Goal: Task Accomplishment & Management: Manage account settings

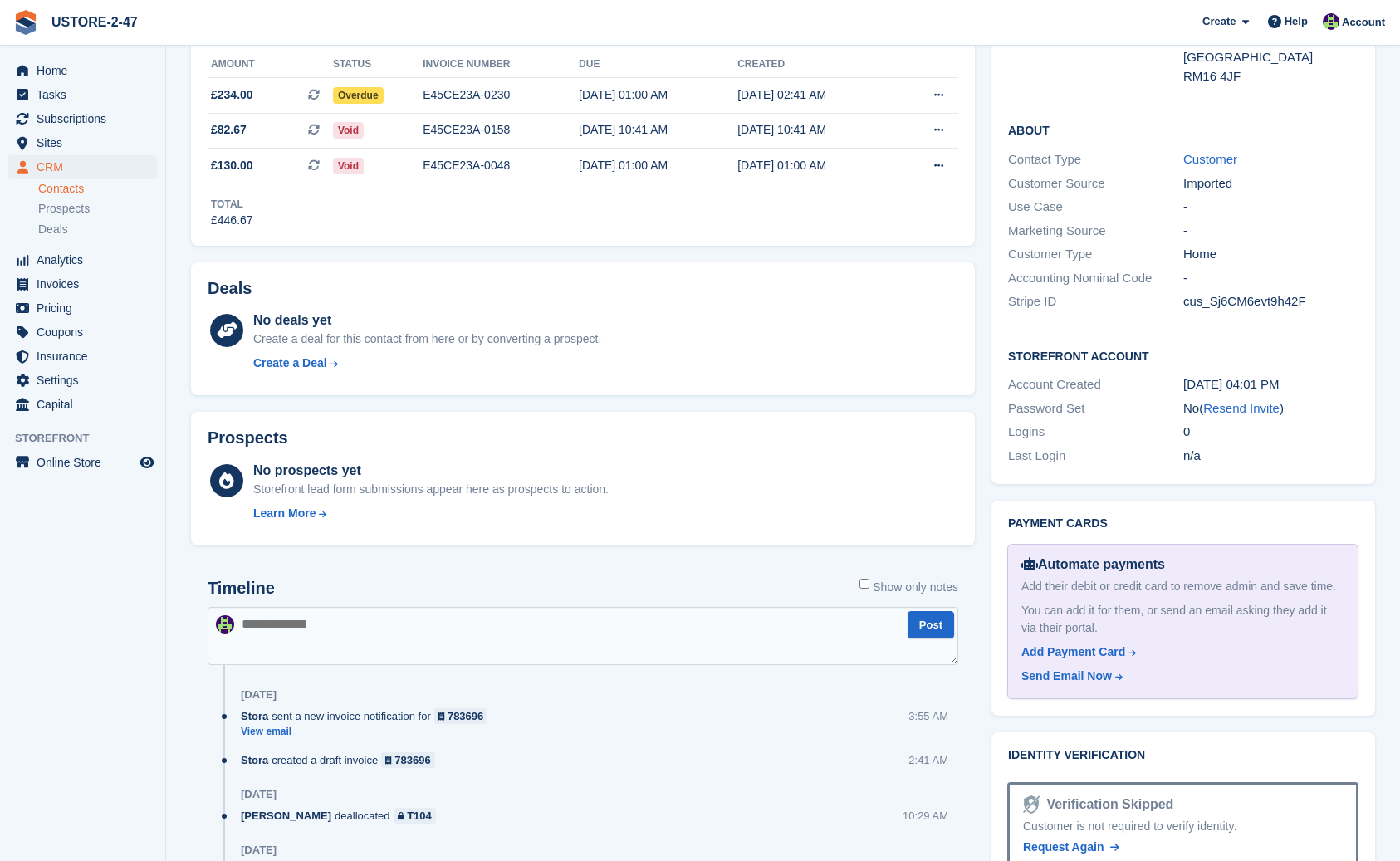
scroll to position [324, 0]
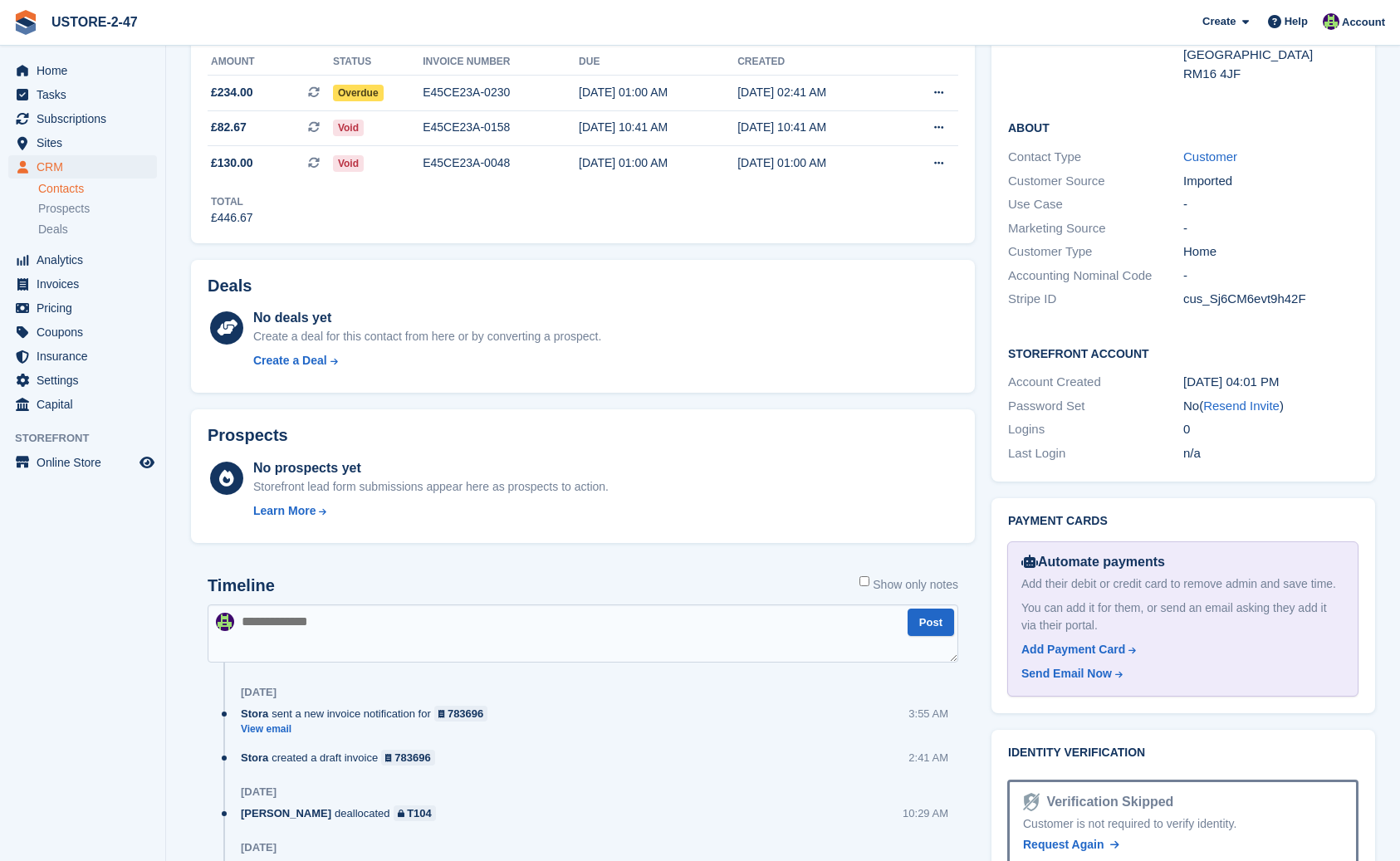
click at [278, 628] on textarea at bounding box center [582, 633] width 750 height 58
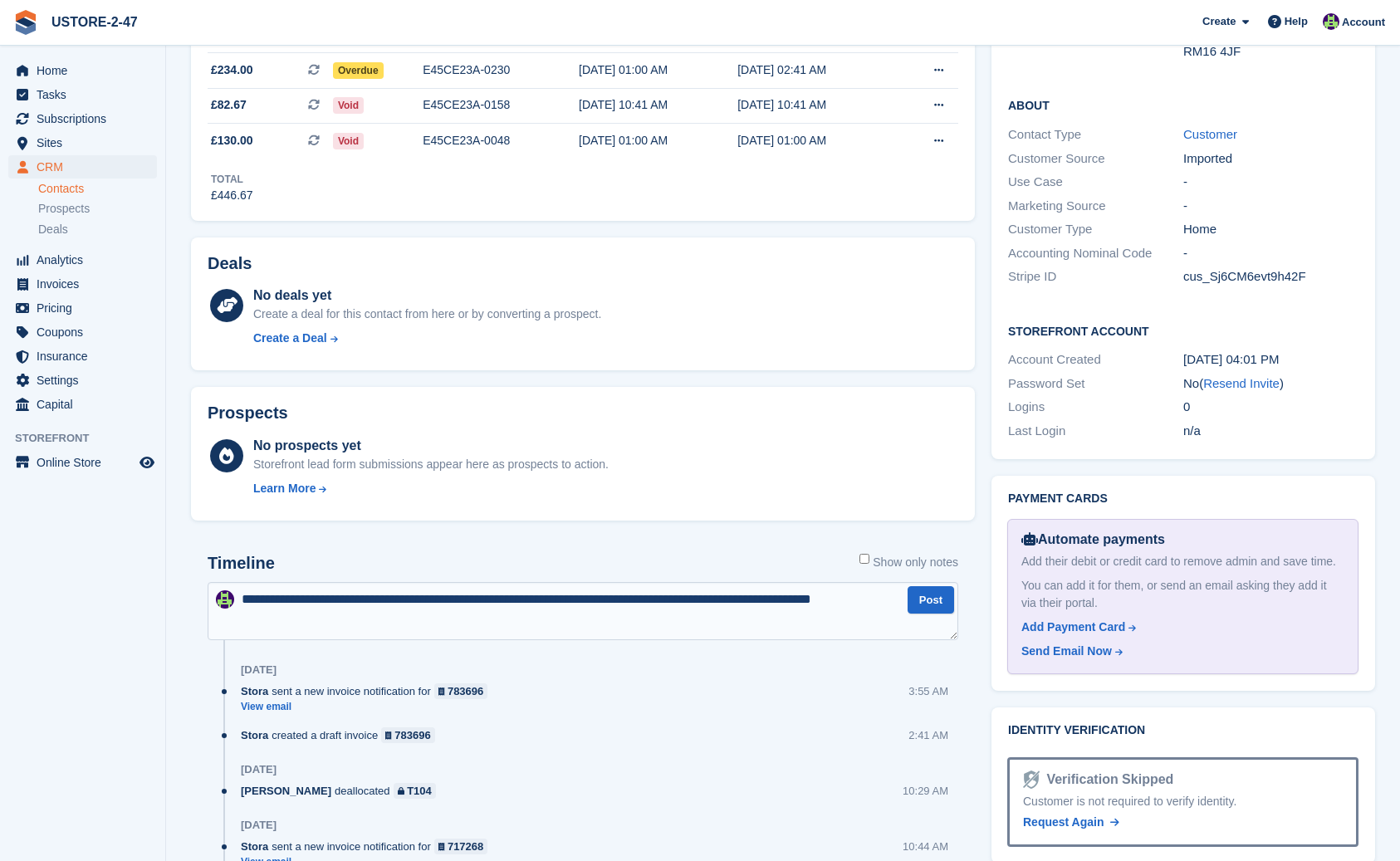
scroll to position [348, 0]
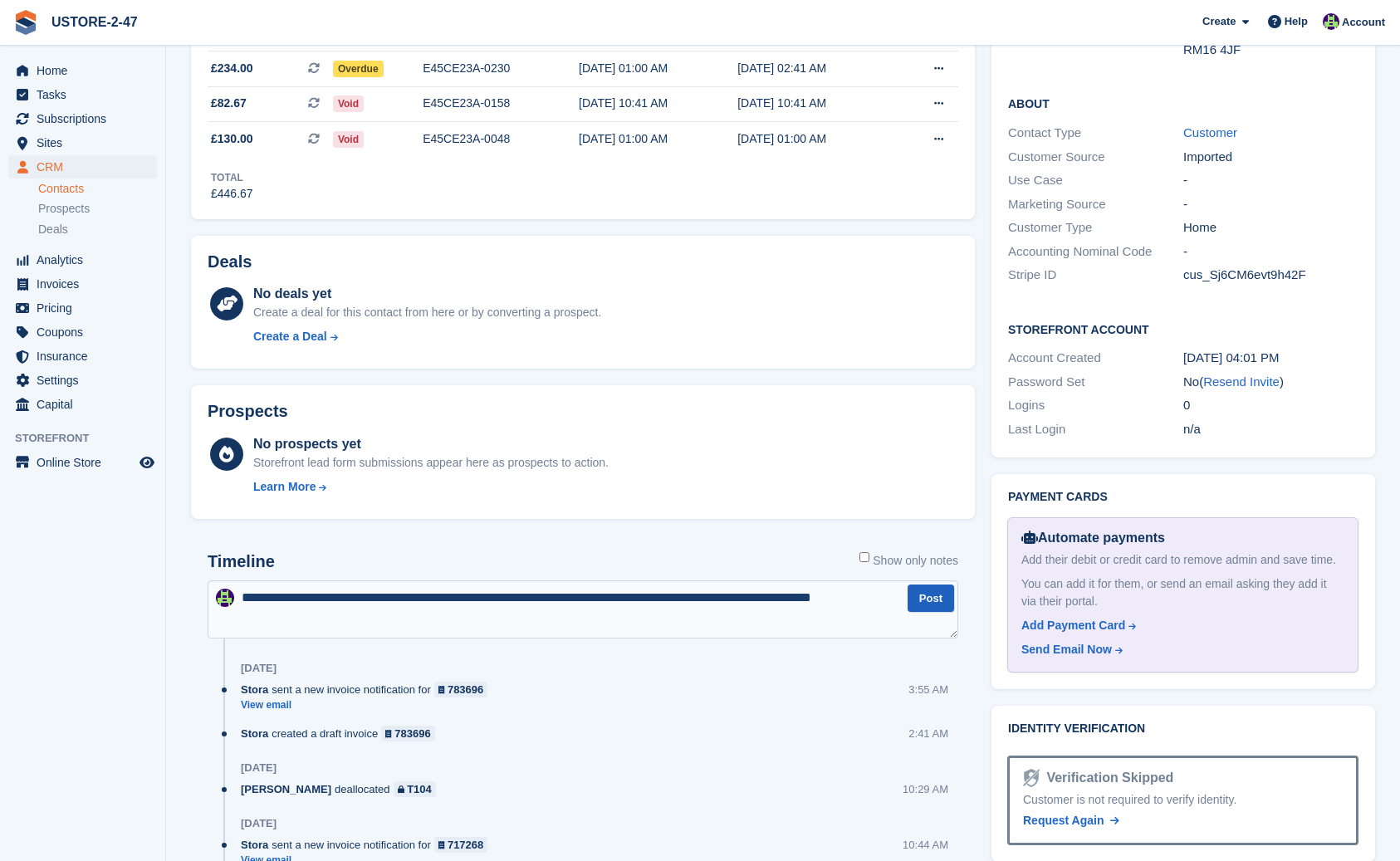
type textarea "**********"
click at [940, 602] on button "Post" at bounding box center [930, 598] width 47 height 27
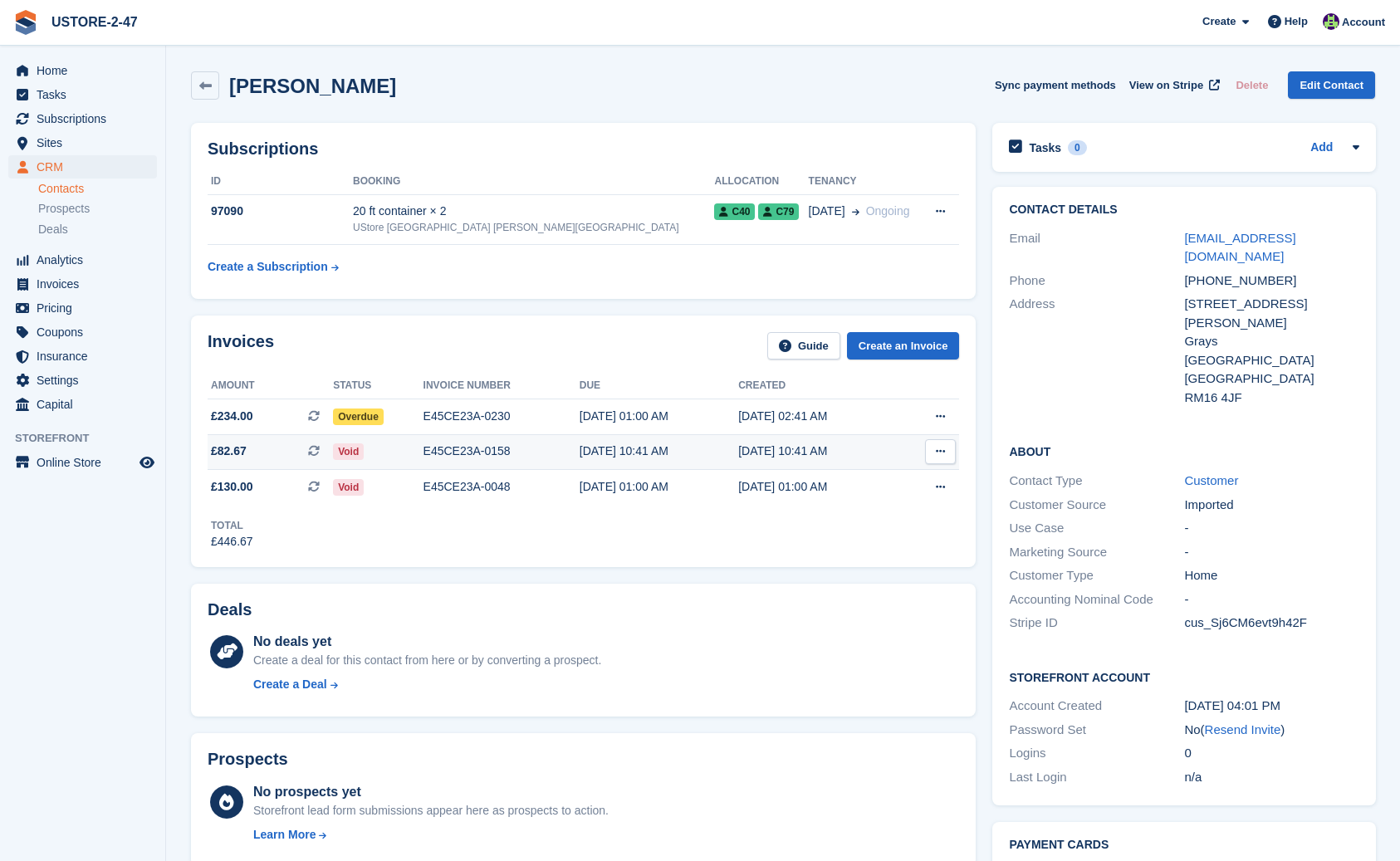
scroll to position [0, 0]
click at [64, 71] on span "Home" at bounding box center [86, 70] width 99 height 23
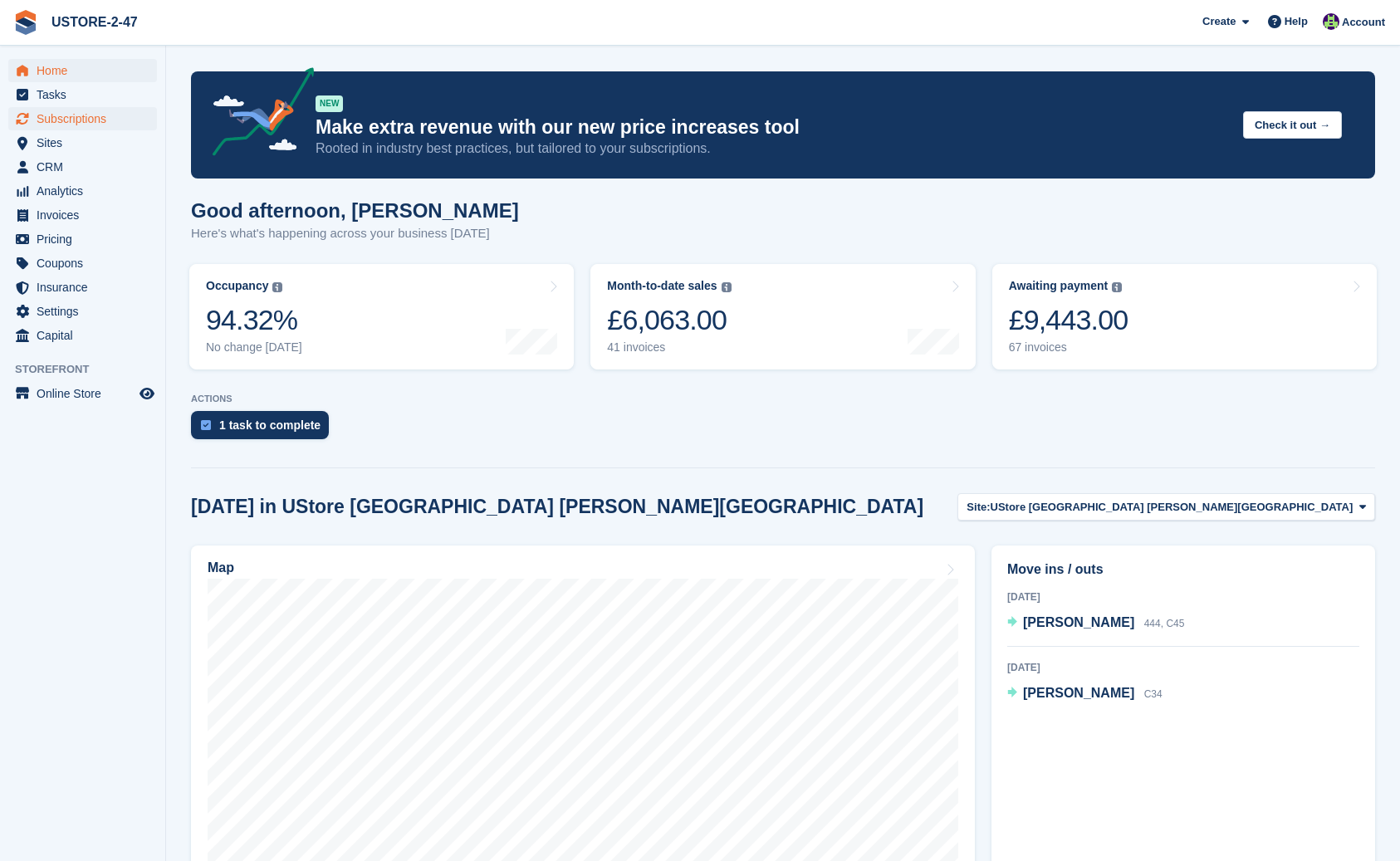
click at [55, 121] on span "Subscriptions" at bounding box center [86, 118] width 99 height 23
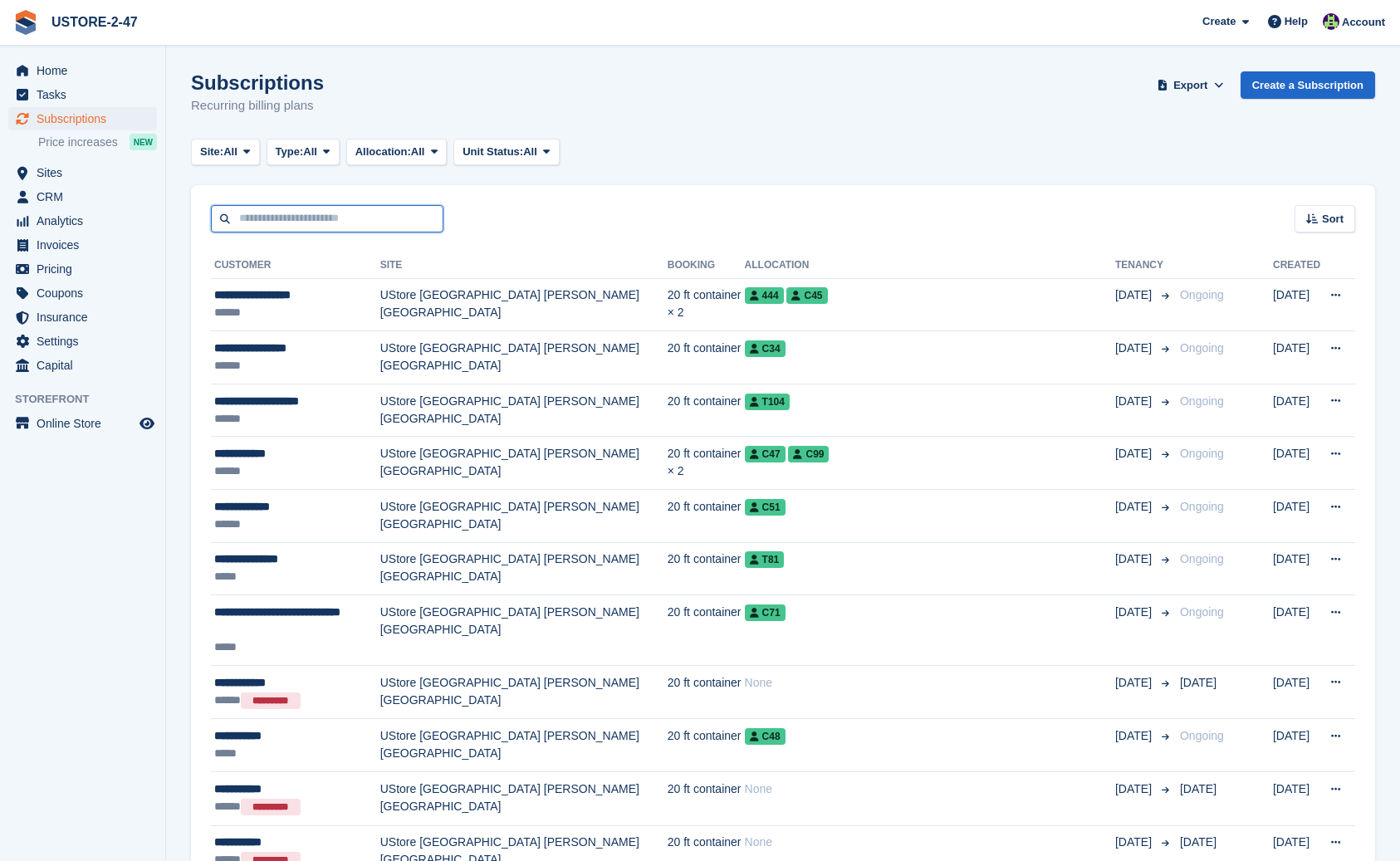
click at [299, 217] on input "text" at bounding box center [327, 218] width 233 height 27
type input "********"
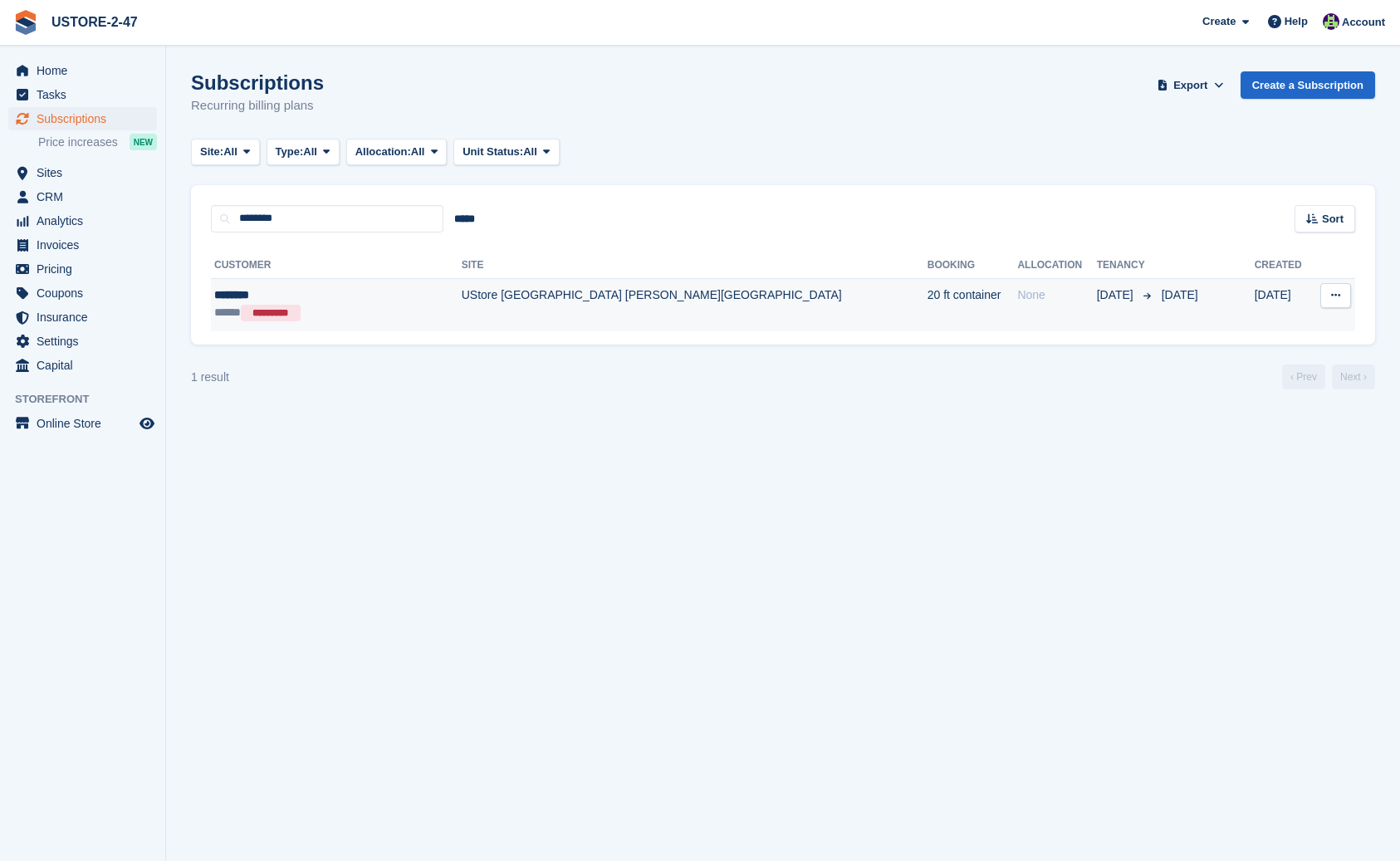
click at [257, 293] on div "********" at bounding box center [314, 295] width 200 height 18
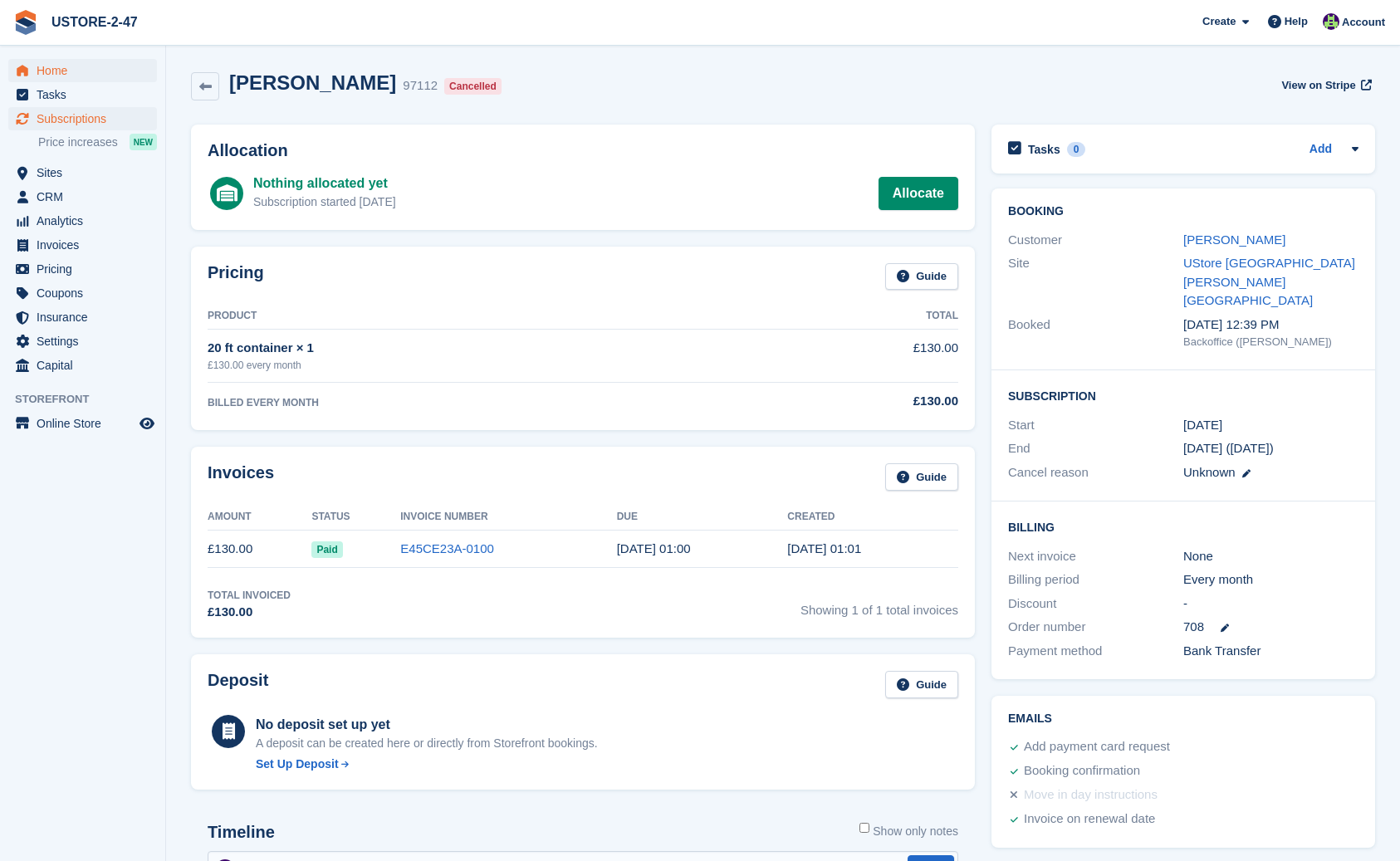
click at [66, 68] on span "Home" at bounding box center [86, 70] width 99 height 23
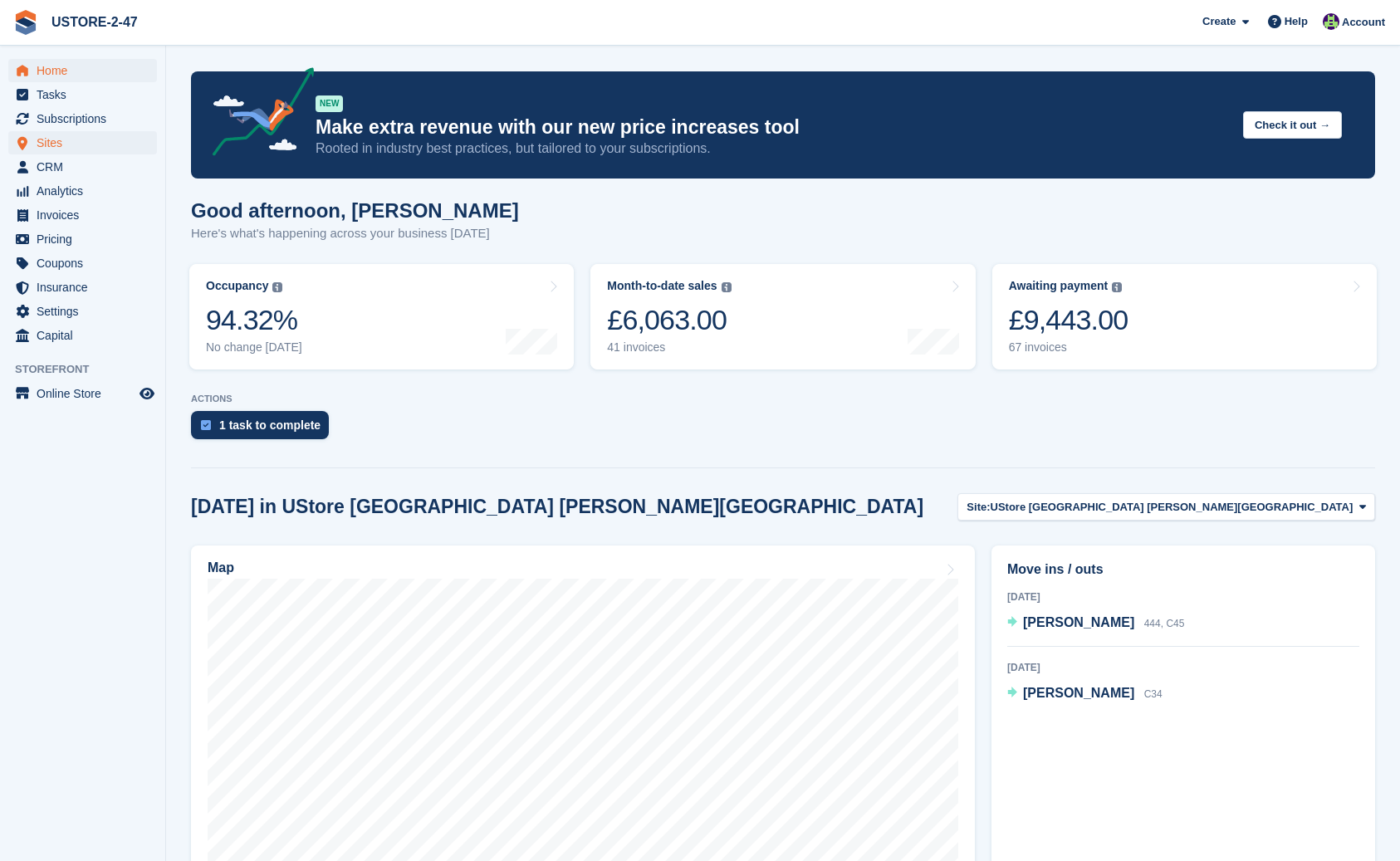
click at [48, 138] on span "Sites" at bounding box center [86, 142] width 99 height 23
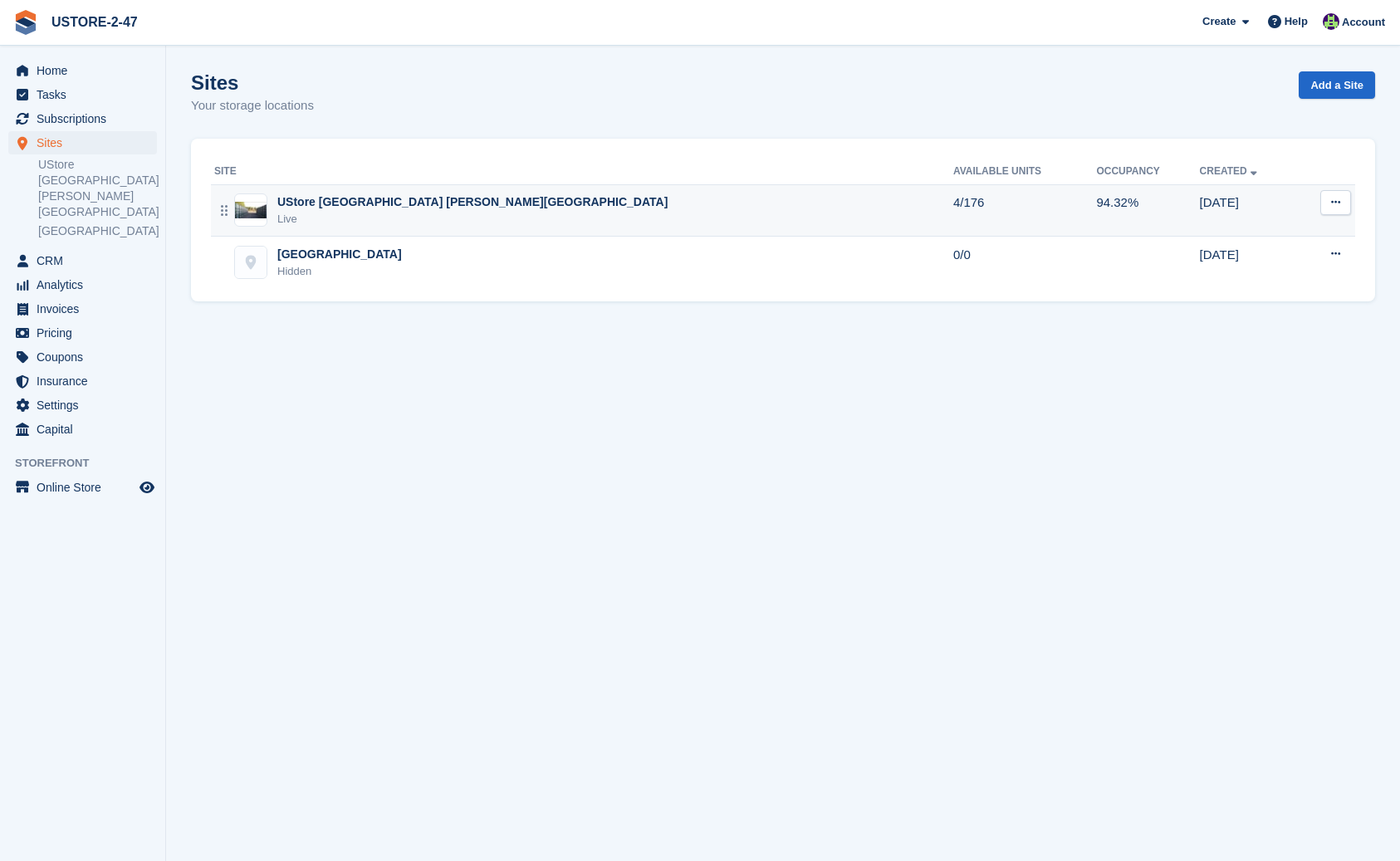
click at [315, 197] on div "UStore [GEOGRAPHIC_DATA] [PERSON_NAME][GEOGRAPHIC_DATA]" at bounding box center [471, 202] width 390 height 18
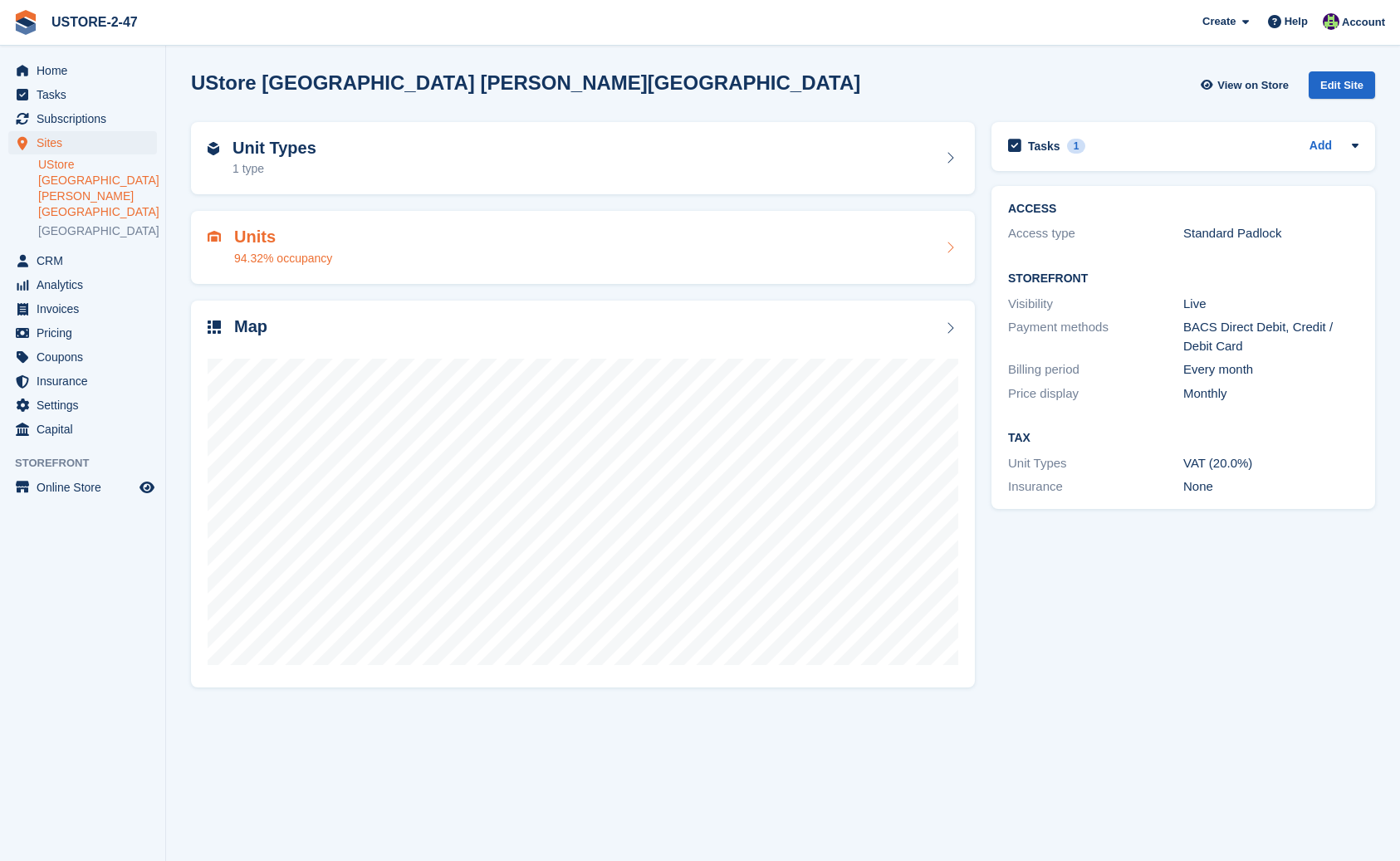
click at [251, 238] on h2 "Units" at bounding box center [283, 237] width 98 height 19
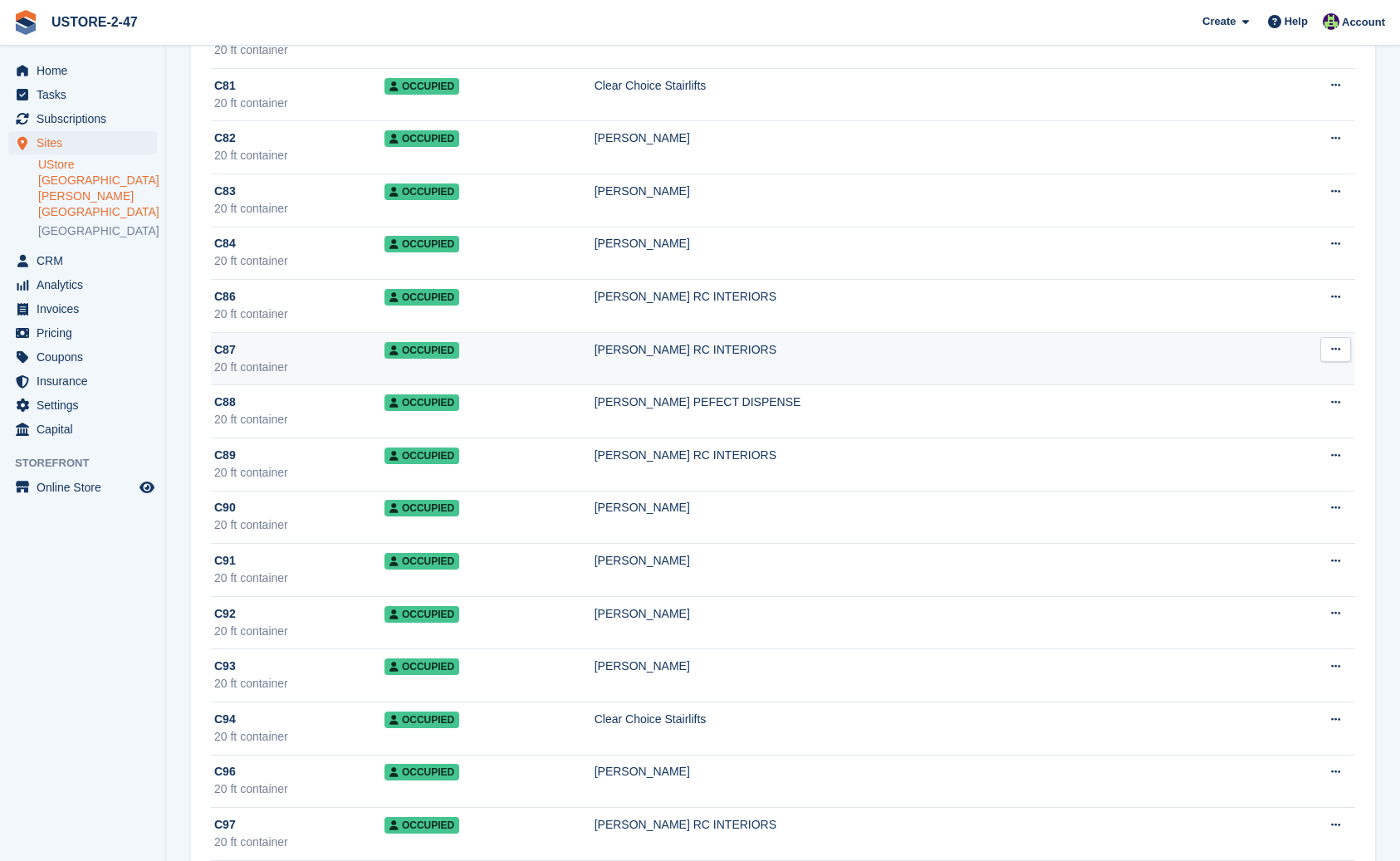
scroll to position [7007, 0]
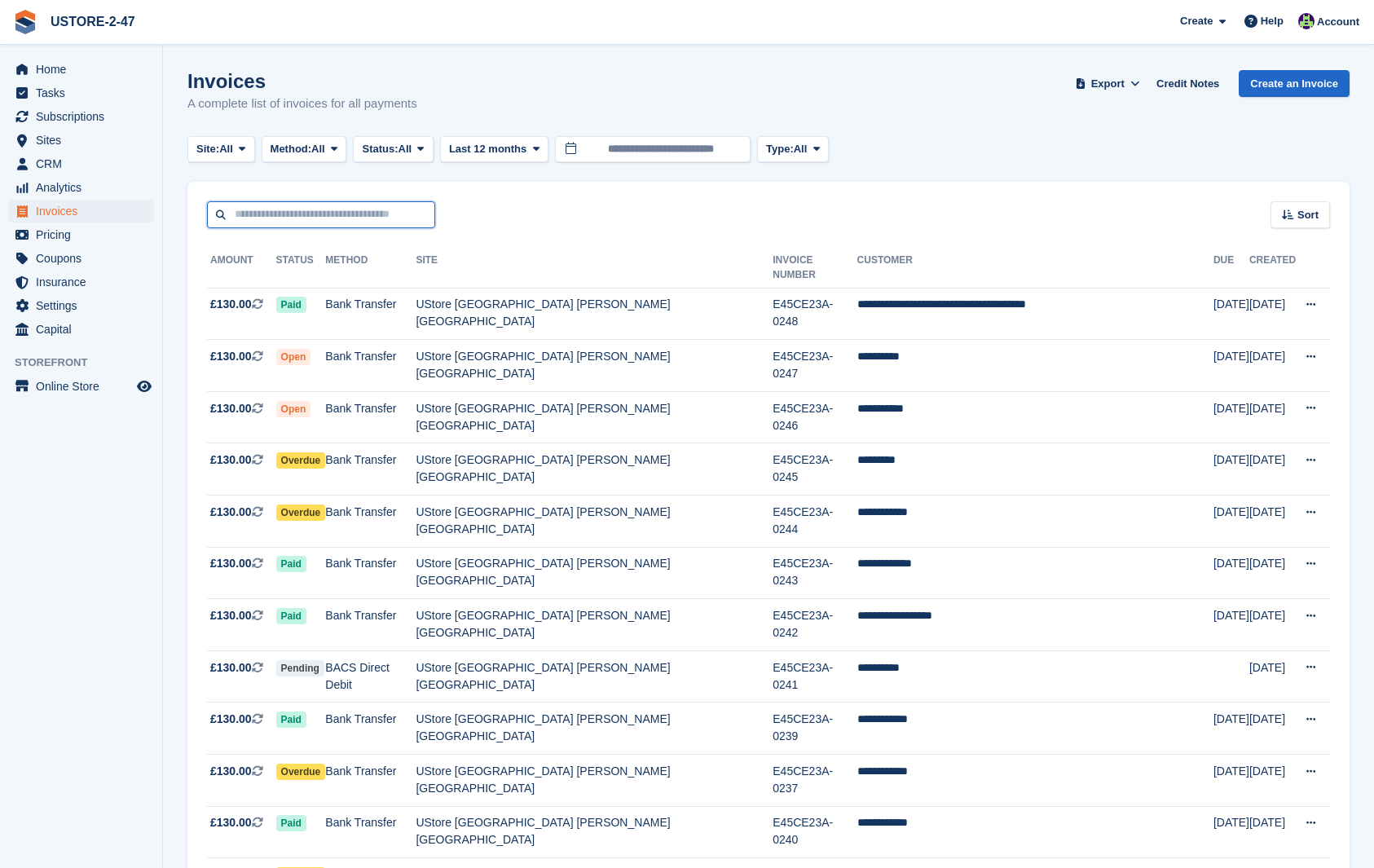
click at [270, 216] on input "text" at bounding box center [321, 214] width 228 height 27
type input "****"
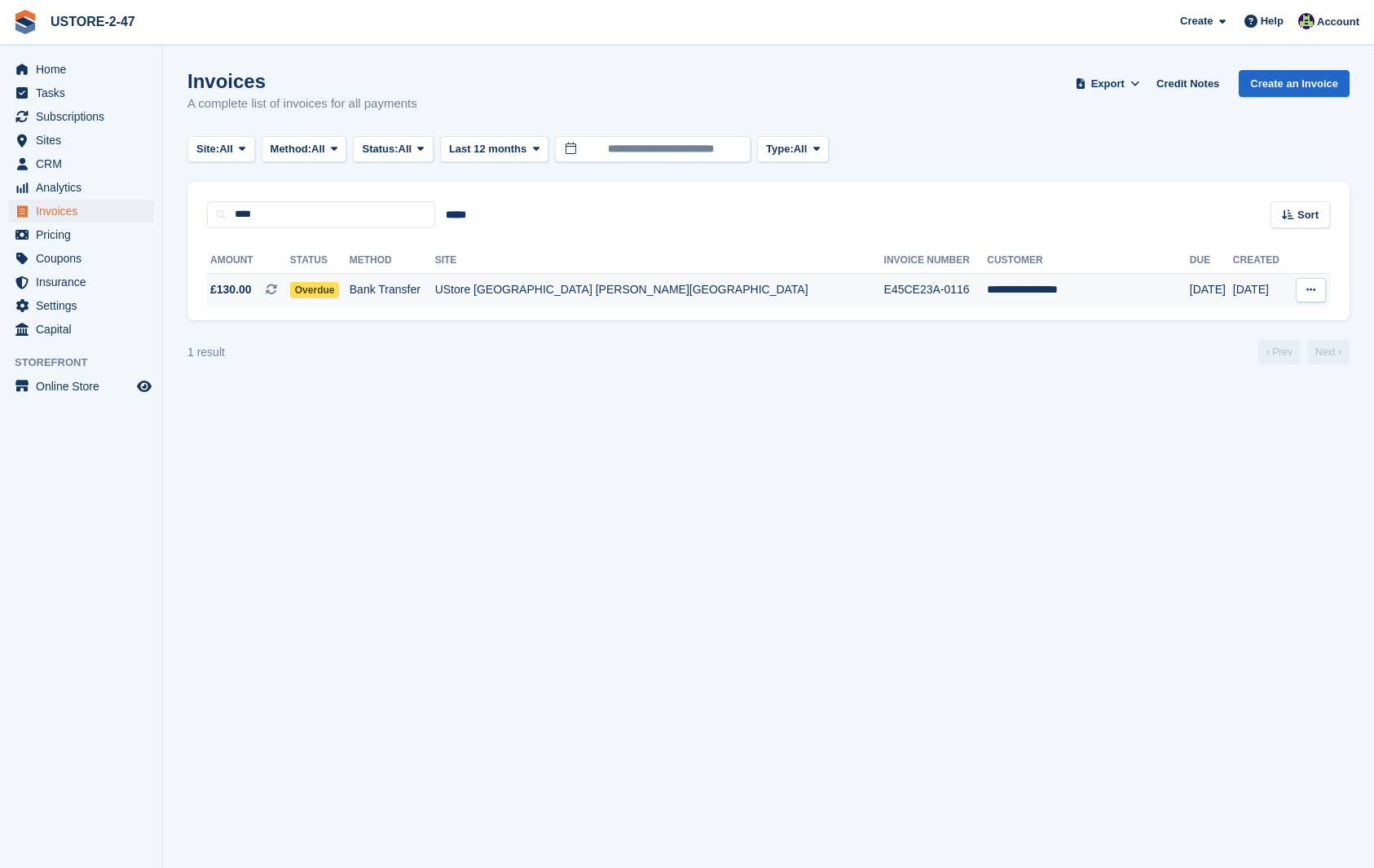
click at [986, 289] on td "**********" at bounding box center [1087, 289] width 203 height 34
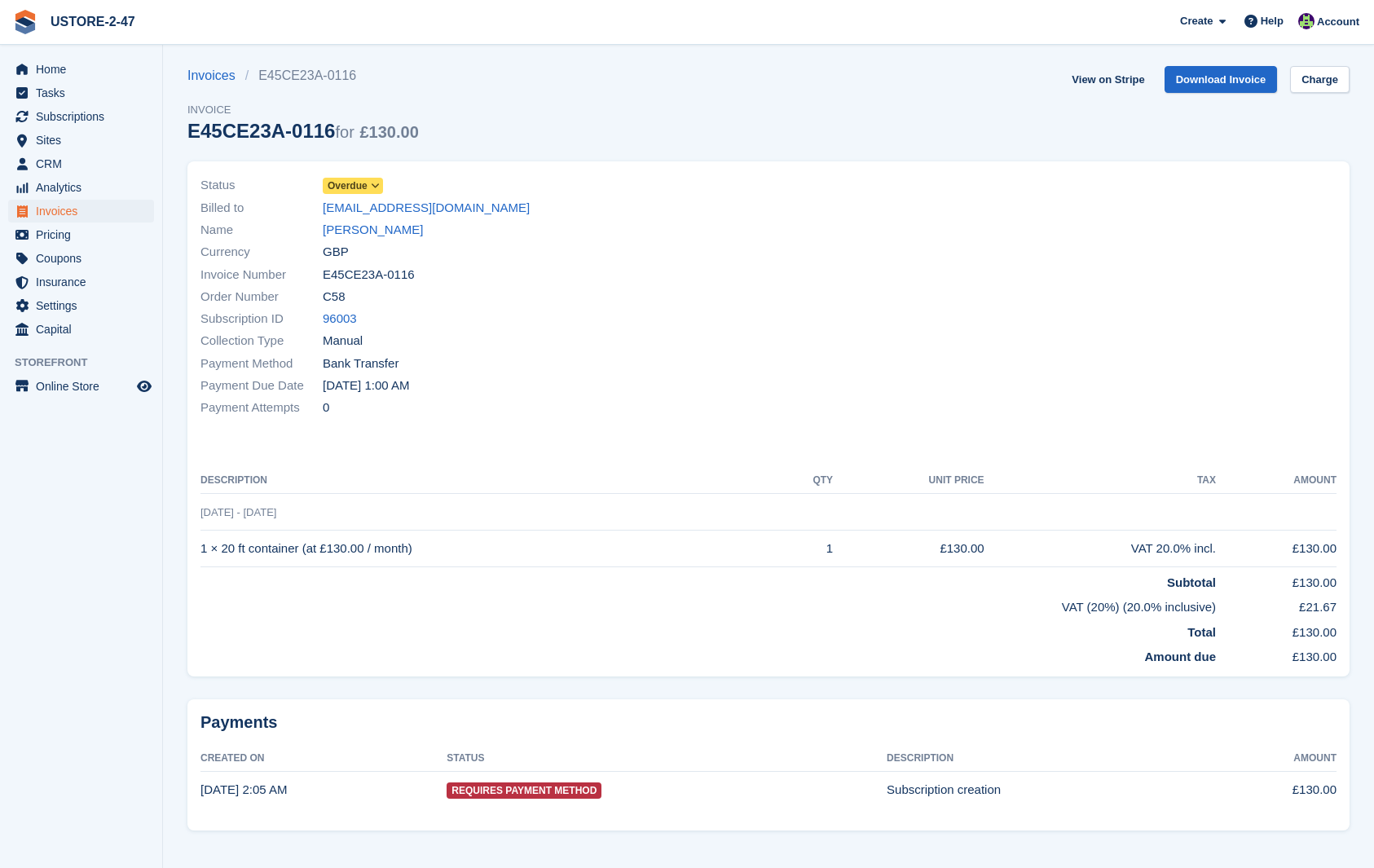
scroll to position [5, 0]
click at [403, 229] on link "Vladas Dusevicius" at bounding box center [373, 229] width 100 height 18
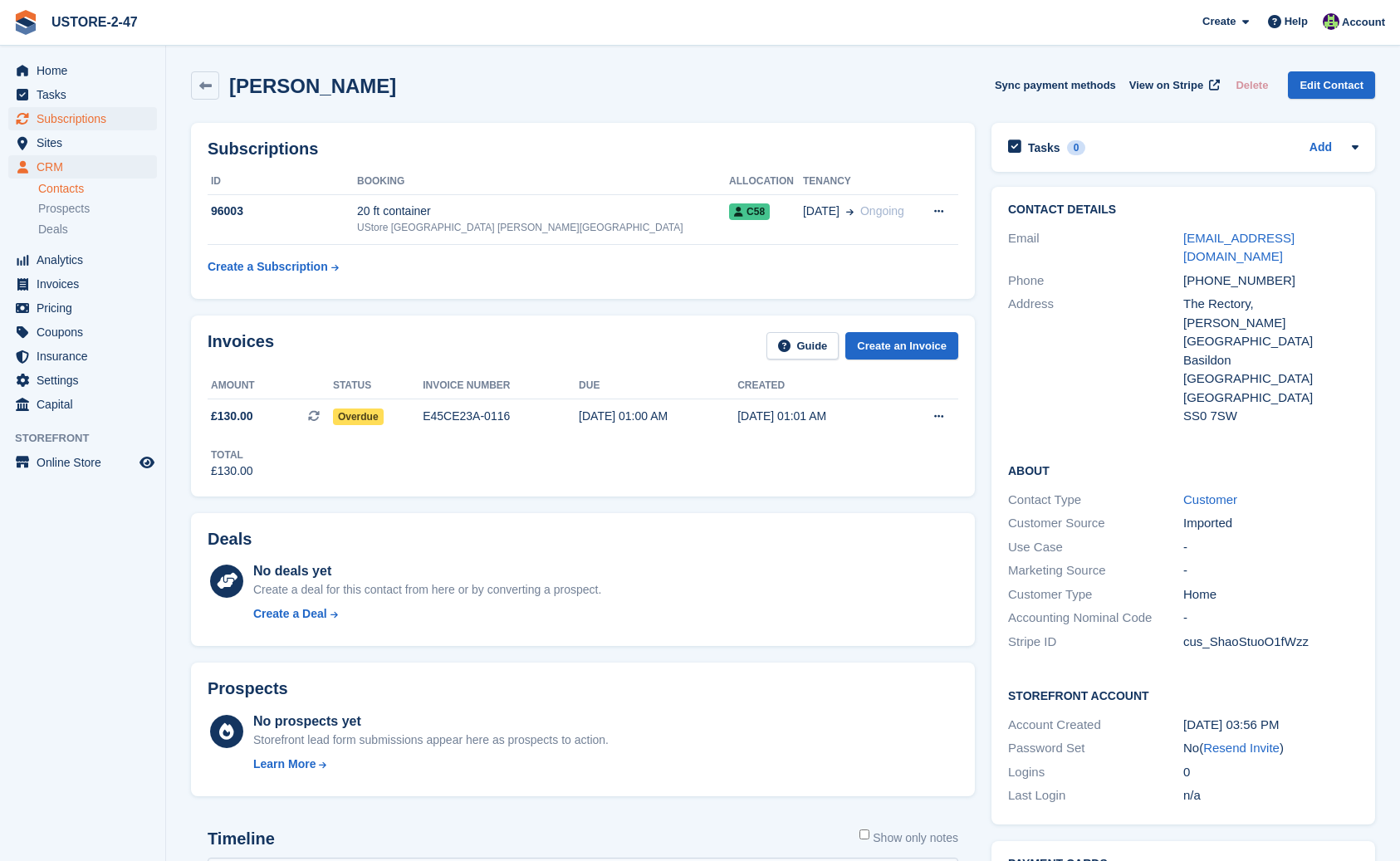
click at [86, 120] on span "Subscriptions" at bounding box center [86, 118] width 99 height 23
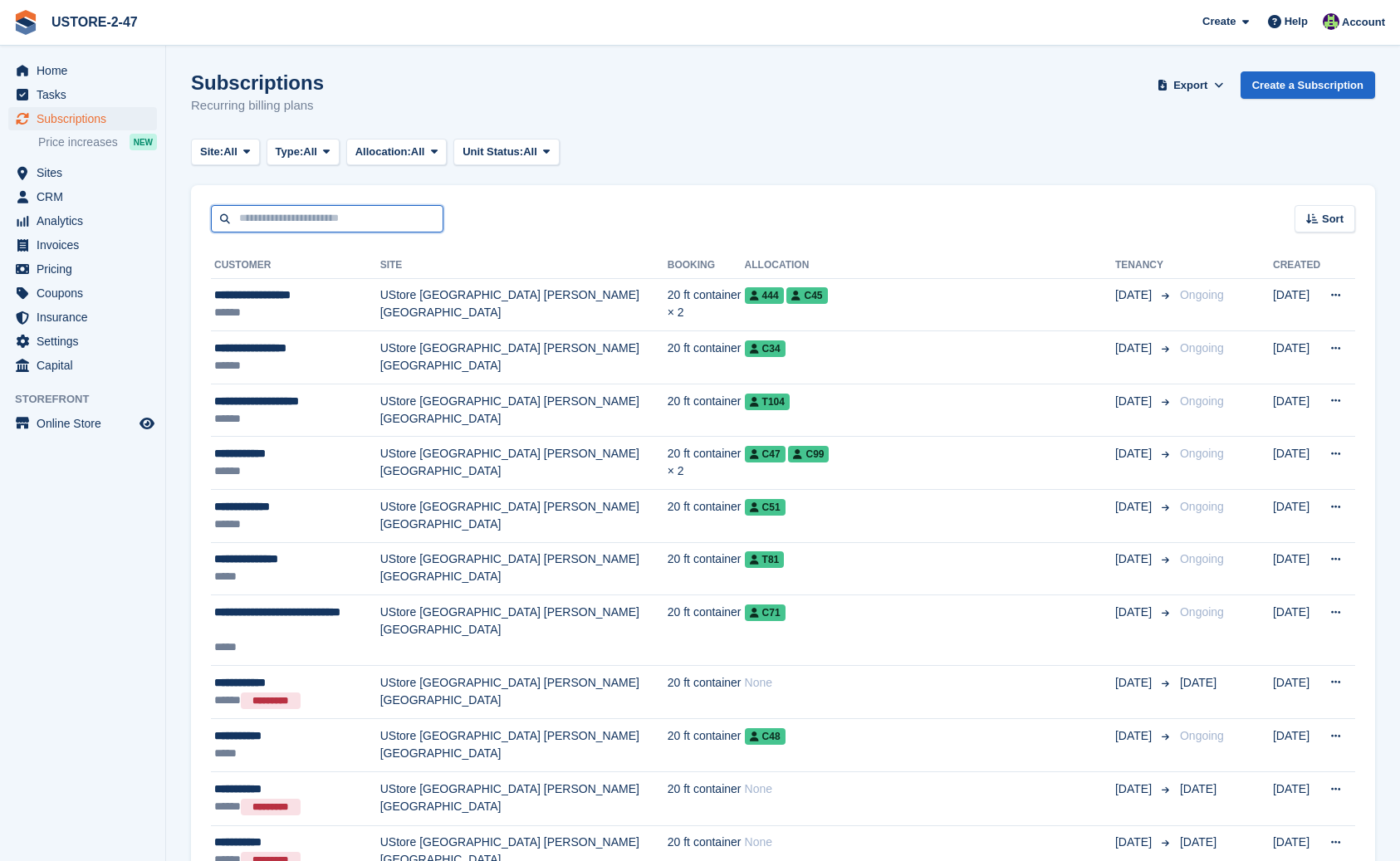
click at [286, 215] on input "text" at bounding box center [327, 218] width 233 height 27
type input "******"
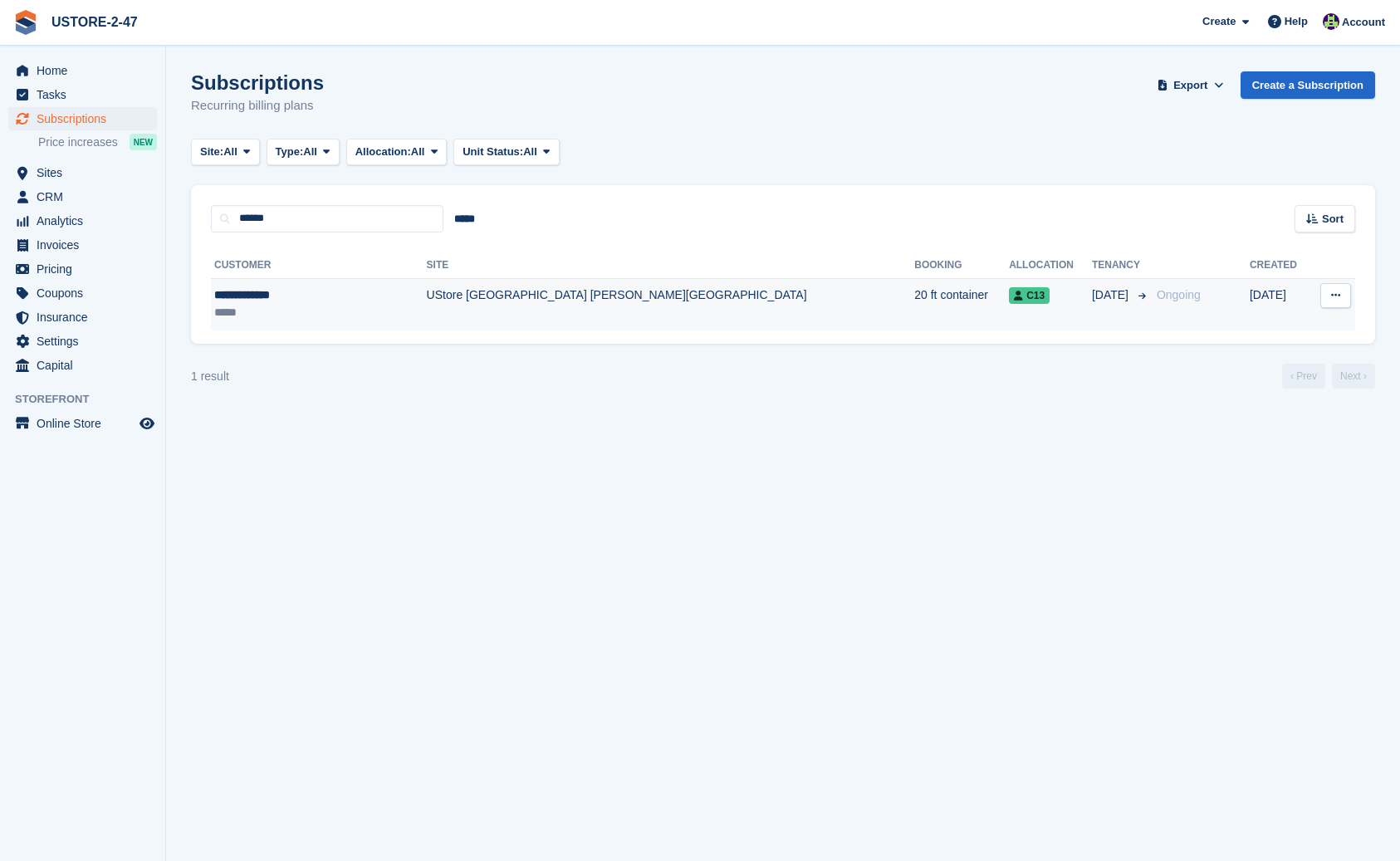
click at [279, 297] on div "**********" at bounding box center [296, 295] width 164 height 18
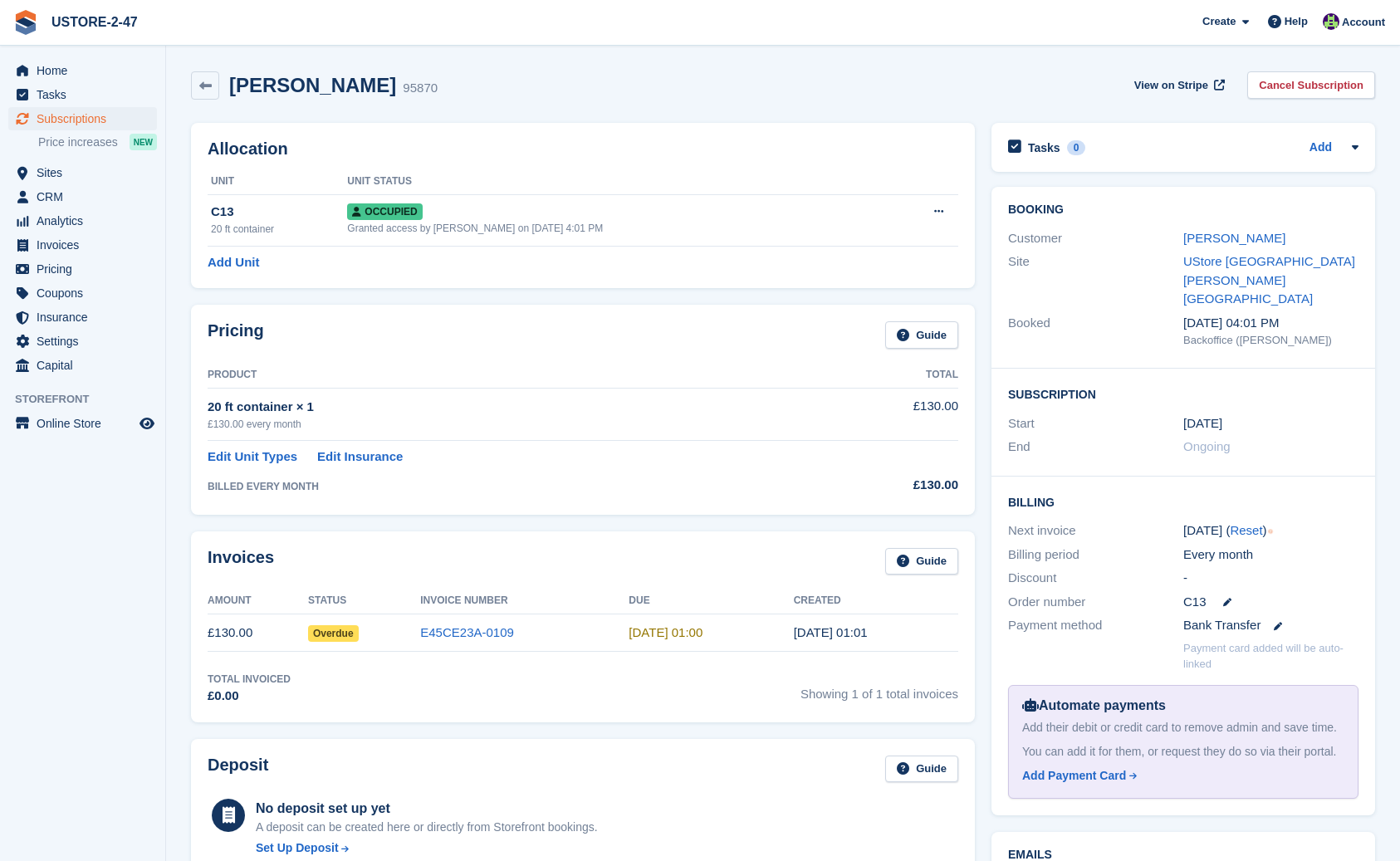
scroll to position [7, 0]
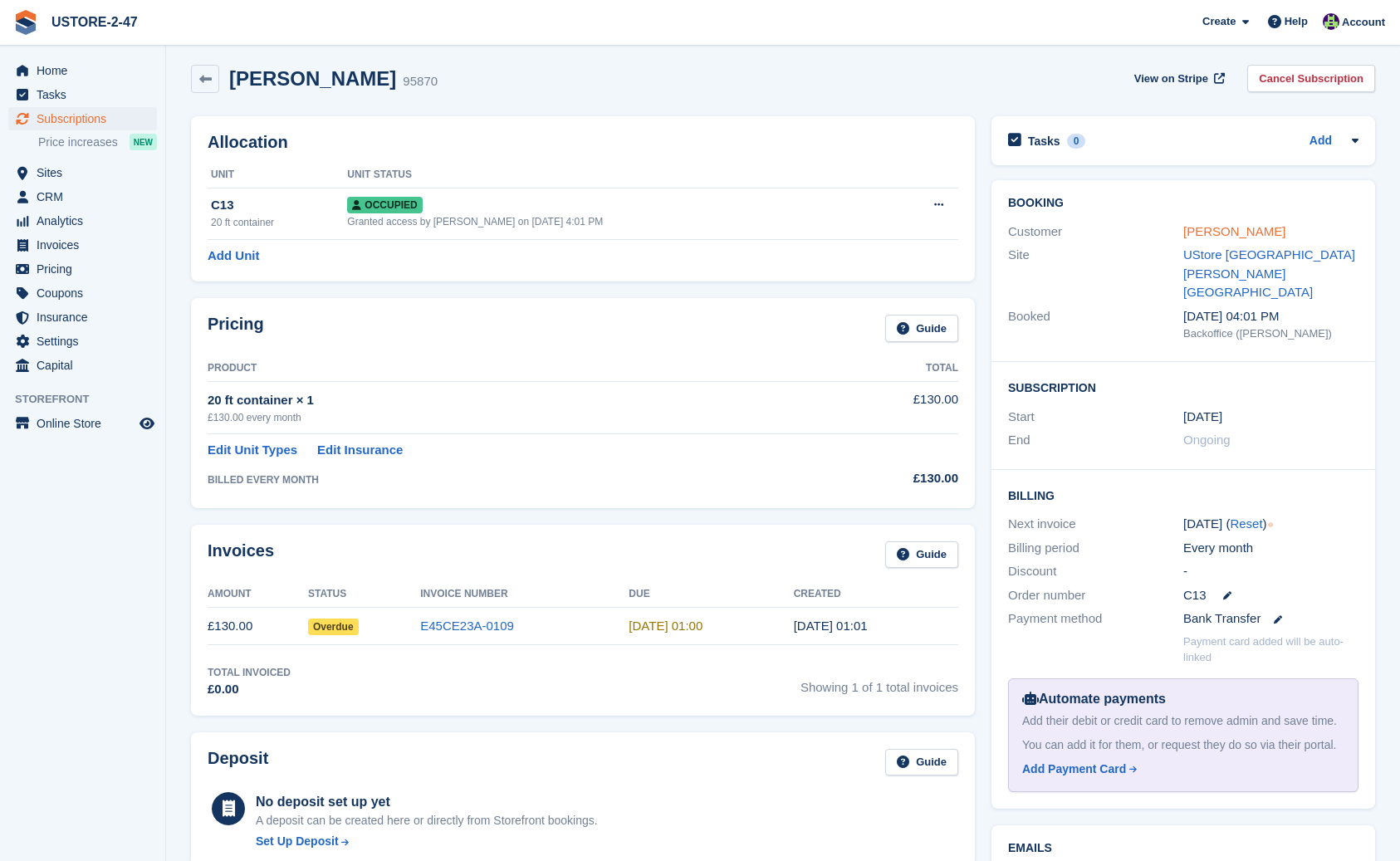
click at [1233, 229] on link "Vasile Antohi" at bounding box center [1234, 231] width 102 height 14
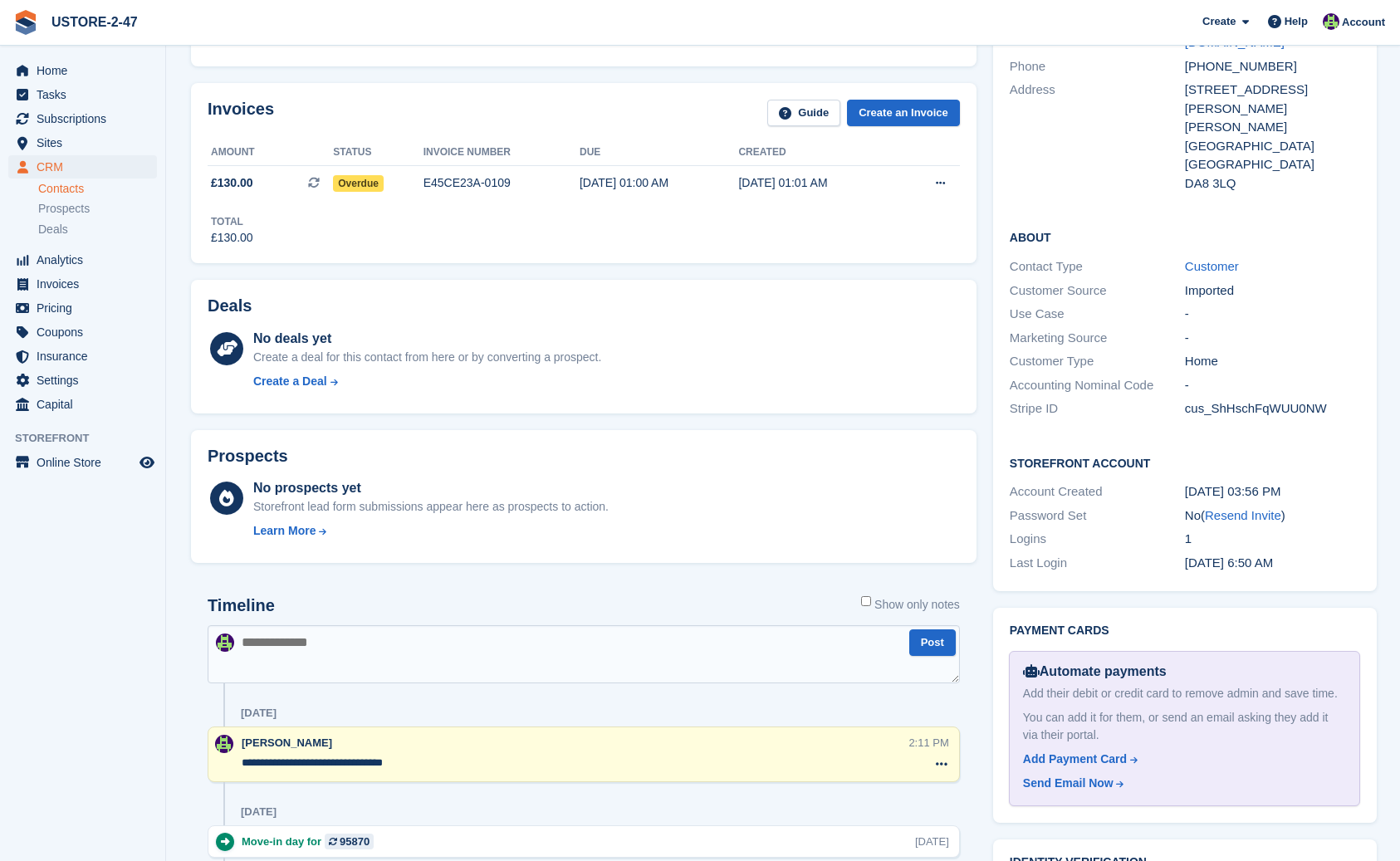
scroll to position [380, 0]
click at [1264, 508] on link "Resend Invite" at bounding box center [1243, 515] width 76 height 14
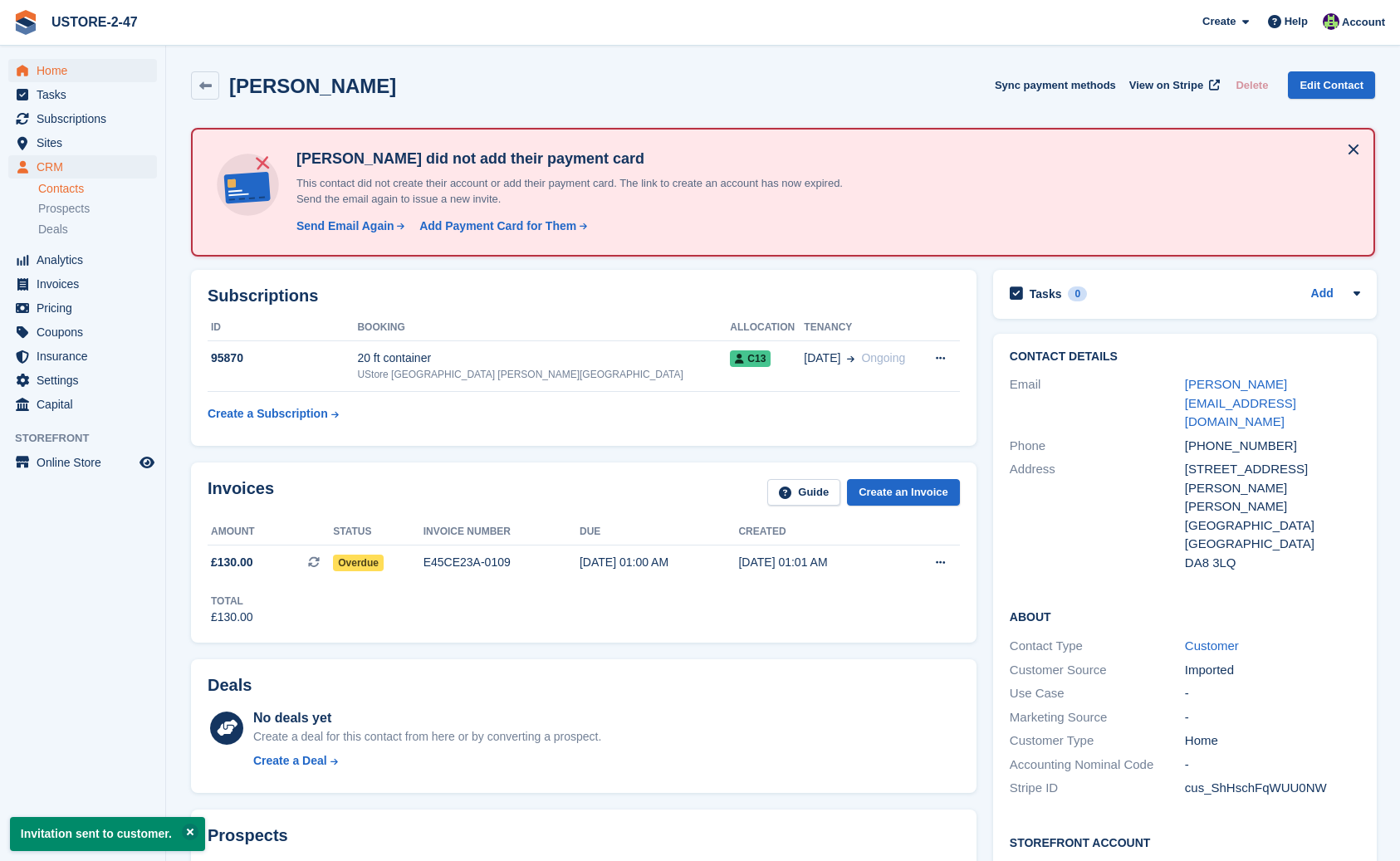
scroll to position [0, 0]
click at [1352, 148] on button at bounding box center [1352, 149] width 26 height 26
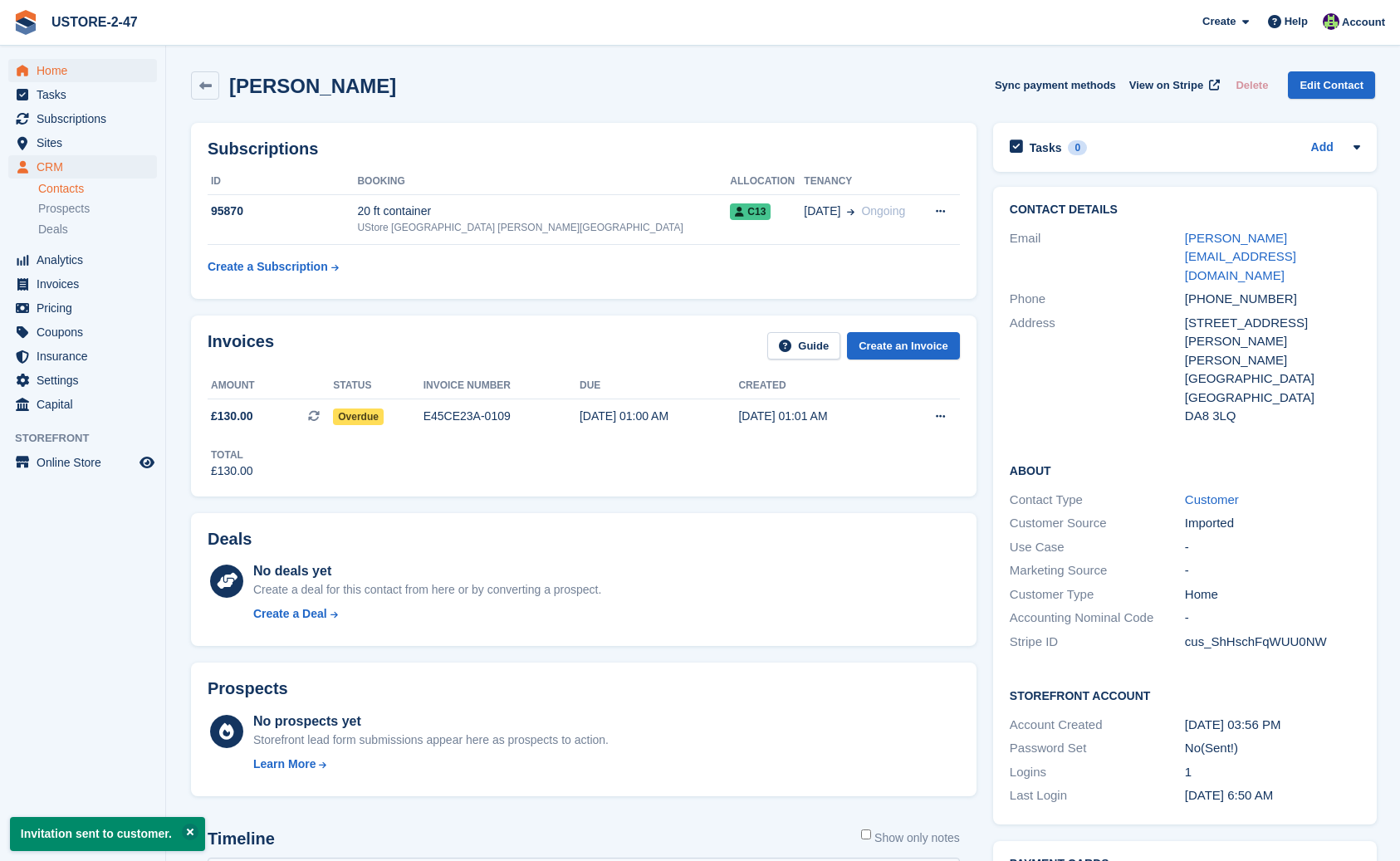
click at [40, 65] on span "Home" at bounding box center [86, 70] width 99 height 23
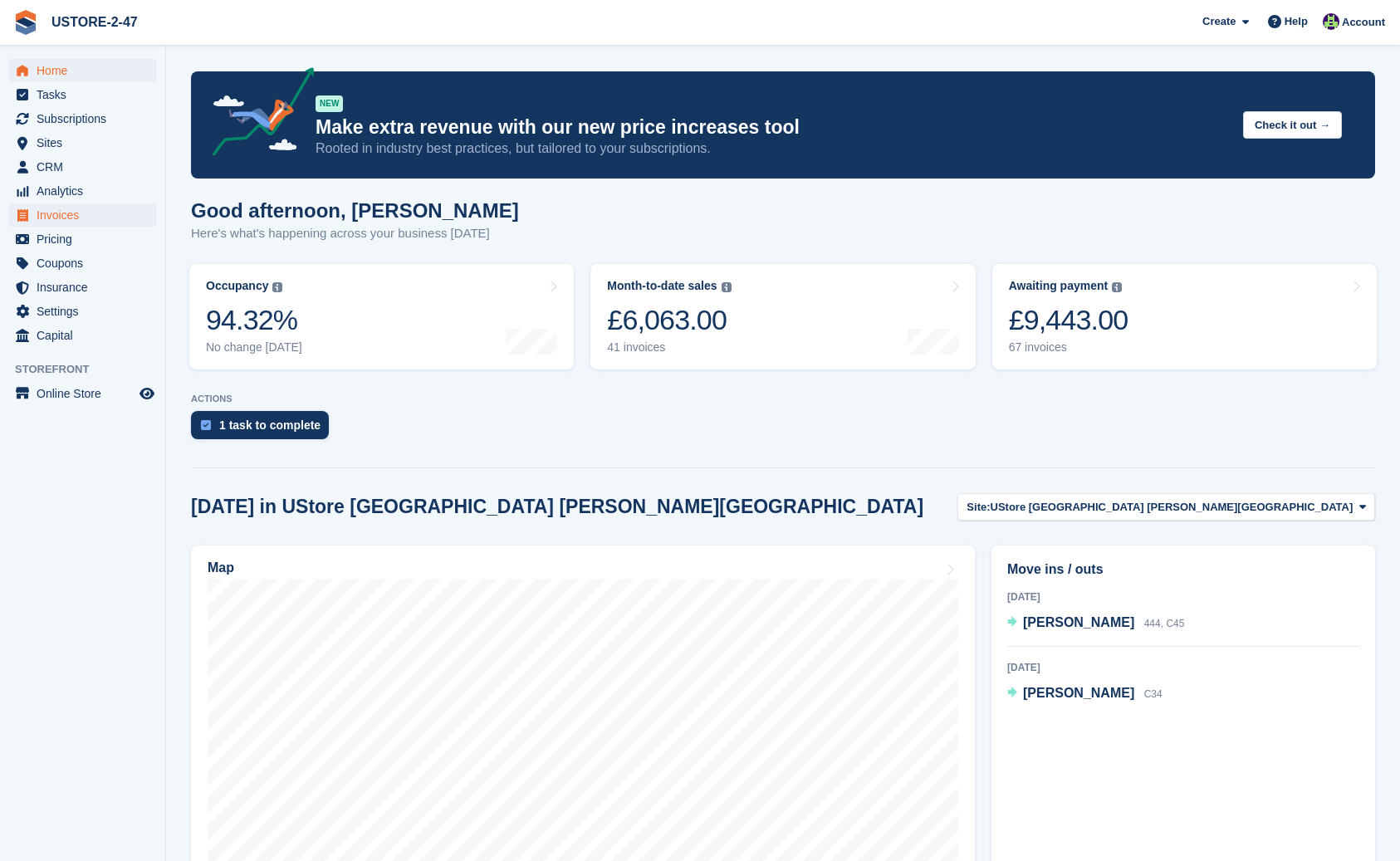
click at [72, 216] on span "Invoices" at bounding box center [86, 214] width 99 height 23
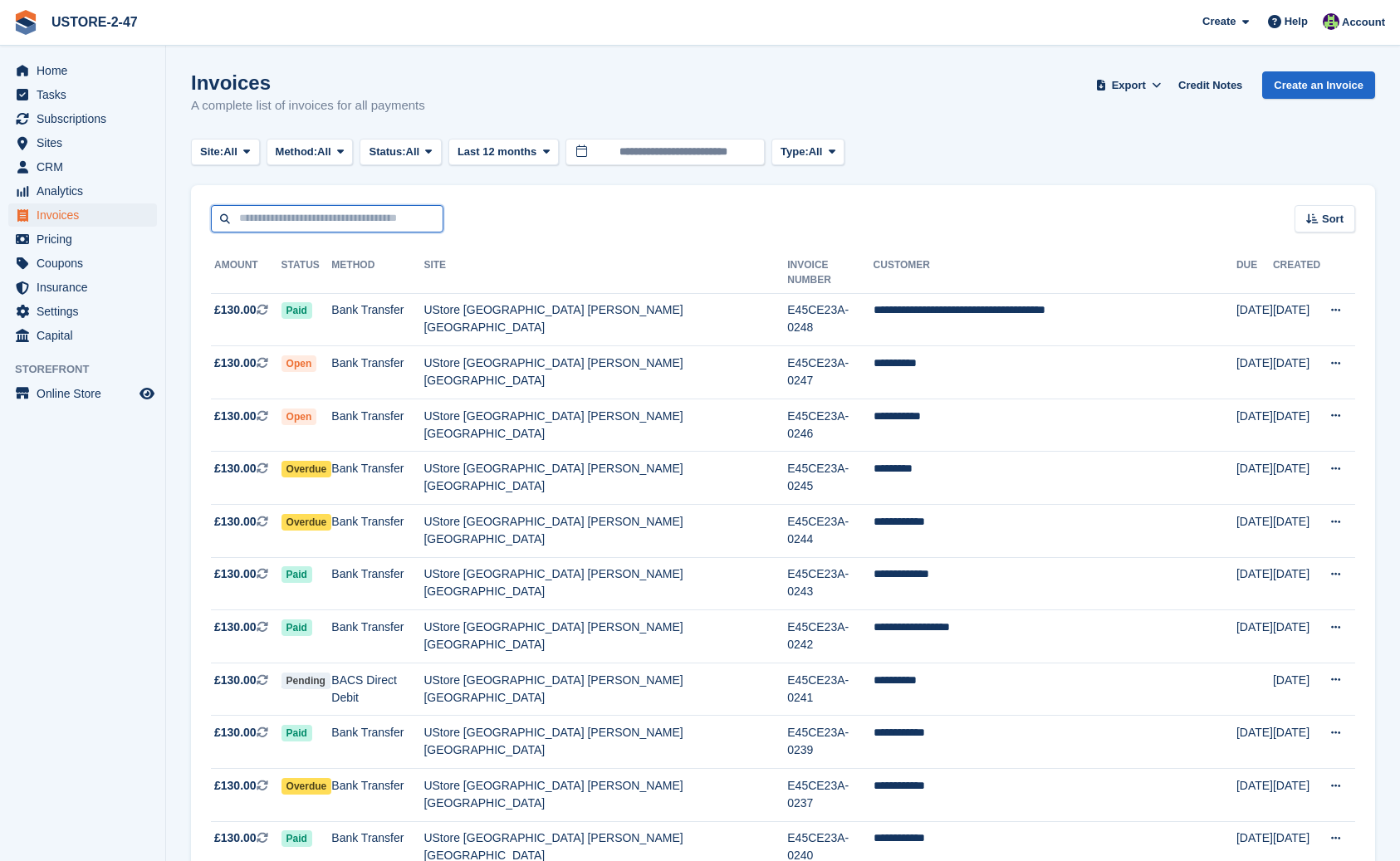
click at [370, 224] on input "text" at bounding box center [327, 218] width 233 height 27
type input "**********"
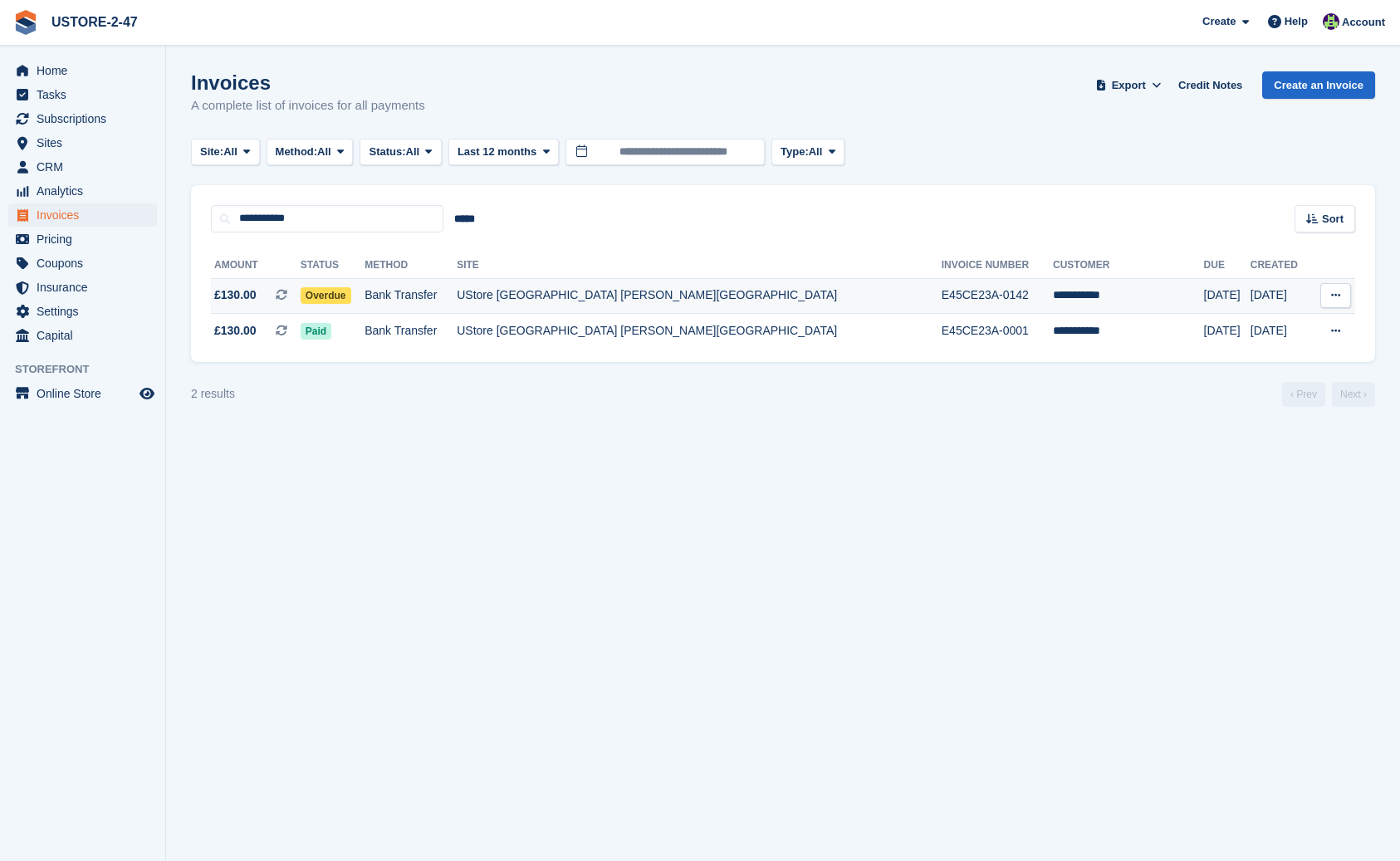
click at [1335, 295] on icon at bounding box center [1335, 295] width 9 height 11
click at [1266, 385] on p "View Customer" at bounding box center [1271, 390] width 144 height 21
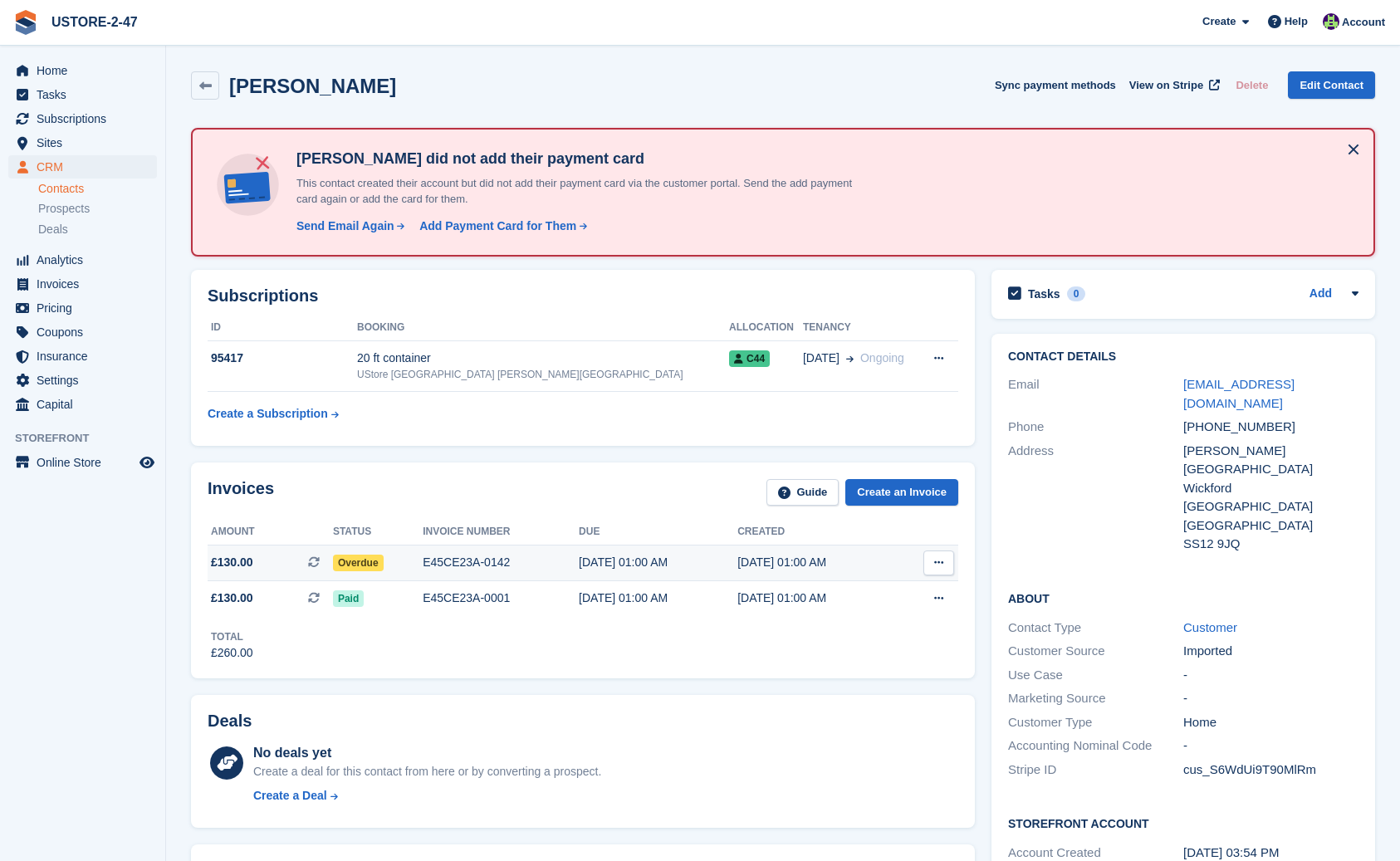
click at [367, 565] on span "Overdue" at bounding box center [358, 564] width 51 height 17
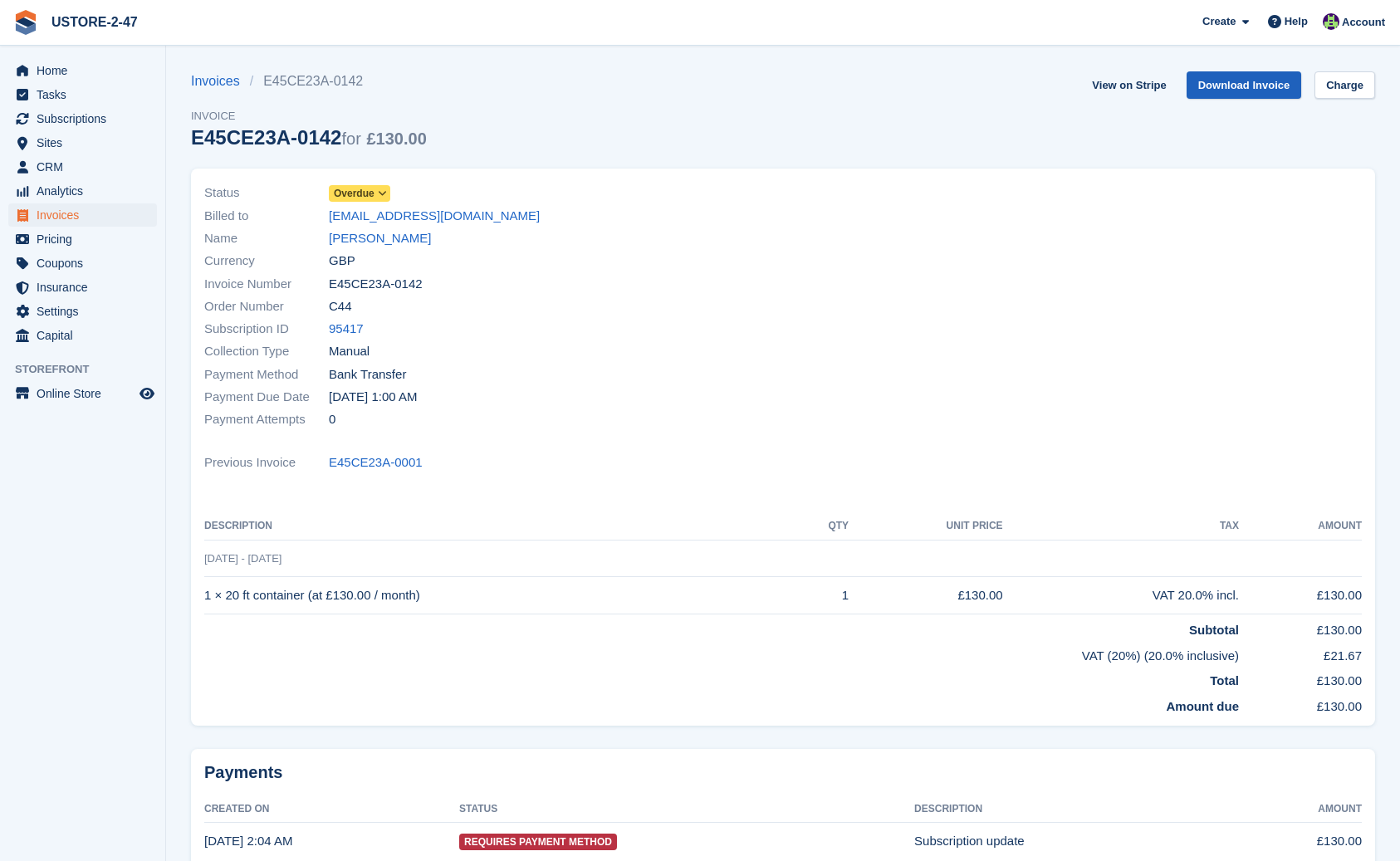
click at [1232, 89] on link "Download Invoice" at bounding box center [1244, 85] width 116 height 27
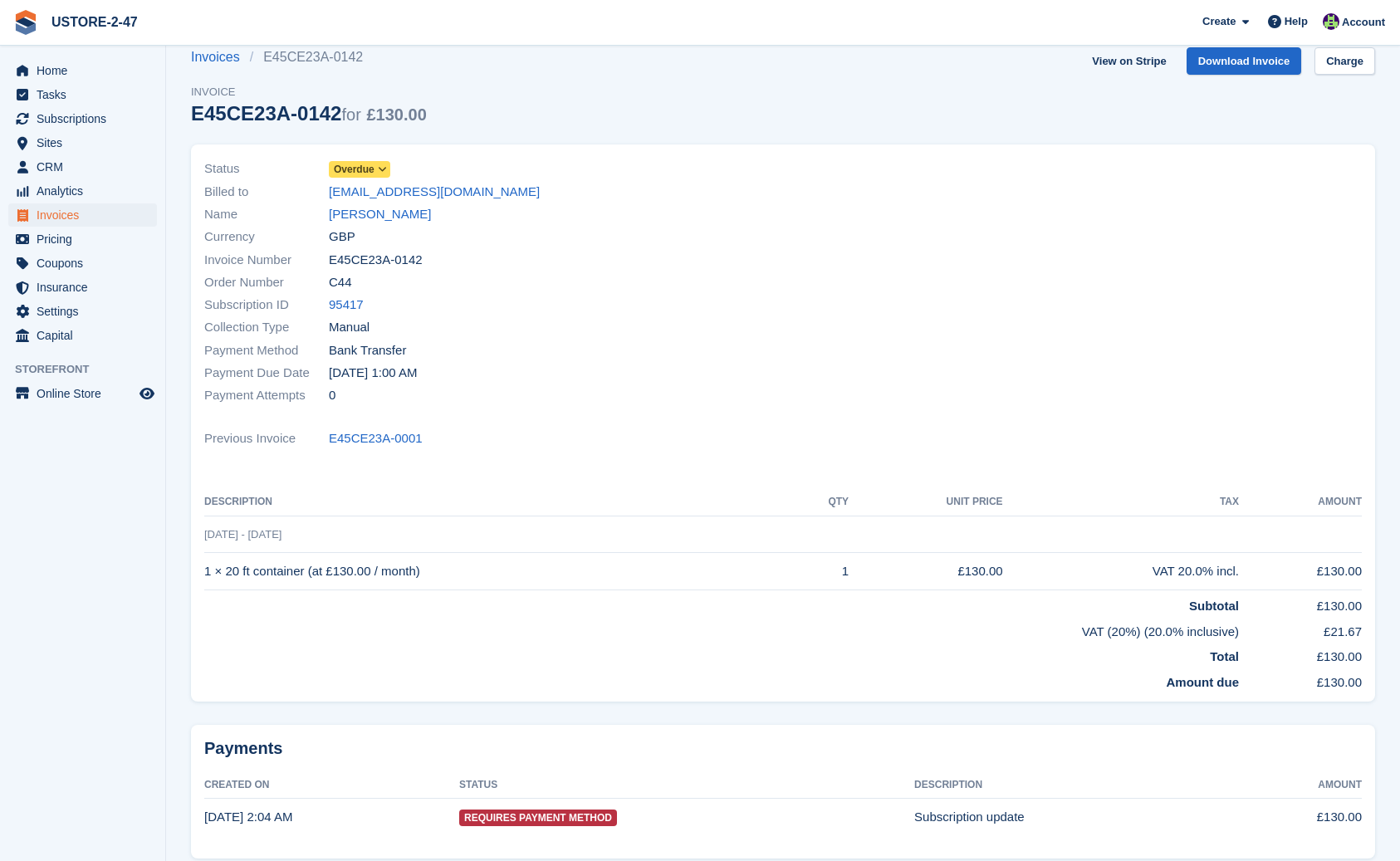
scroll to position [25, 0]
drag, startPoint x: 493, startPoint y: 191, endPoint x: 357, endPoint y: 195, distance: 136.1
click at [357, 195] on div "Billed to mattbeyond@hotmail.co.uk" at bounding box center [488, 190] width 568 height 22
click at [560, 229] on div "Currency GBP" at bounding box center [488, 235] width 568 height 22
drag, startPoint x: 485, startPoint y: 189, endPoint x: 327, endPoint y: 190, distance: 158.0
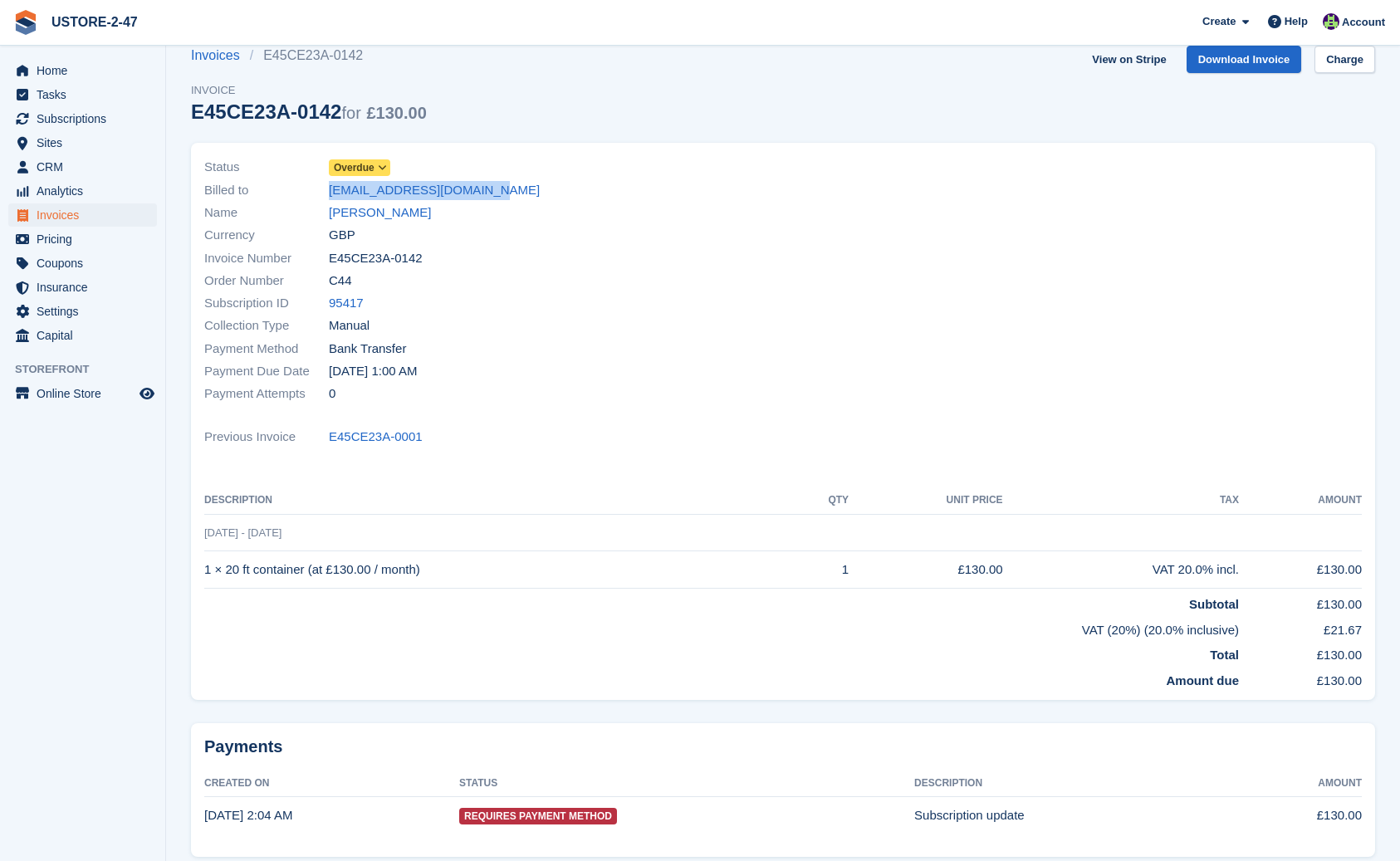
click at [328, 191] on div "Billed to mattbeyond@hotmail.co.uk" at bounding box center [488, 190] width 568 height 22
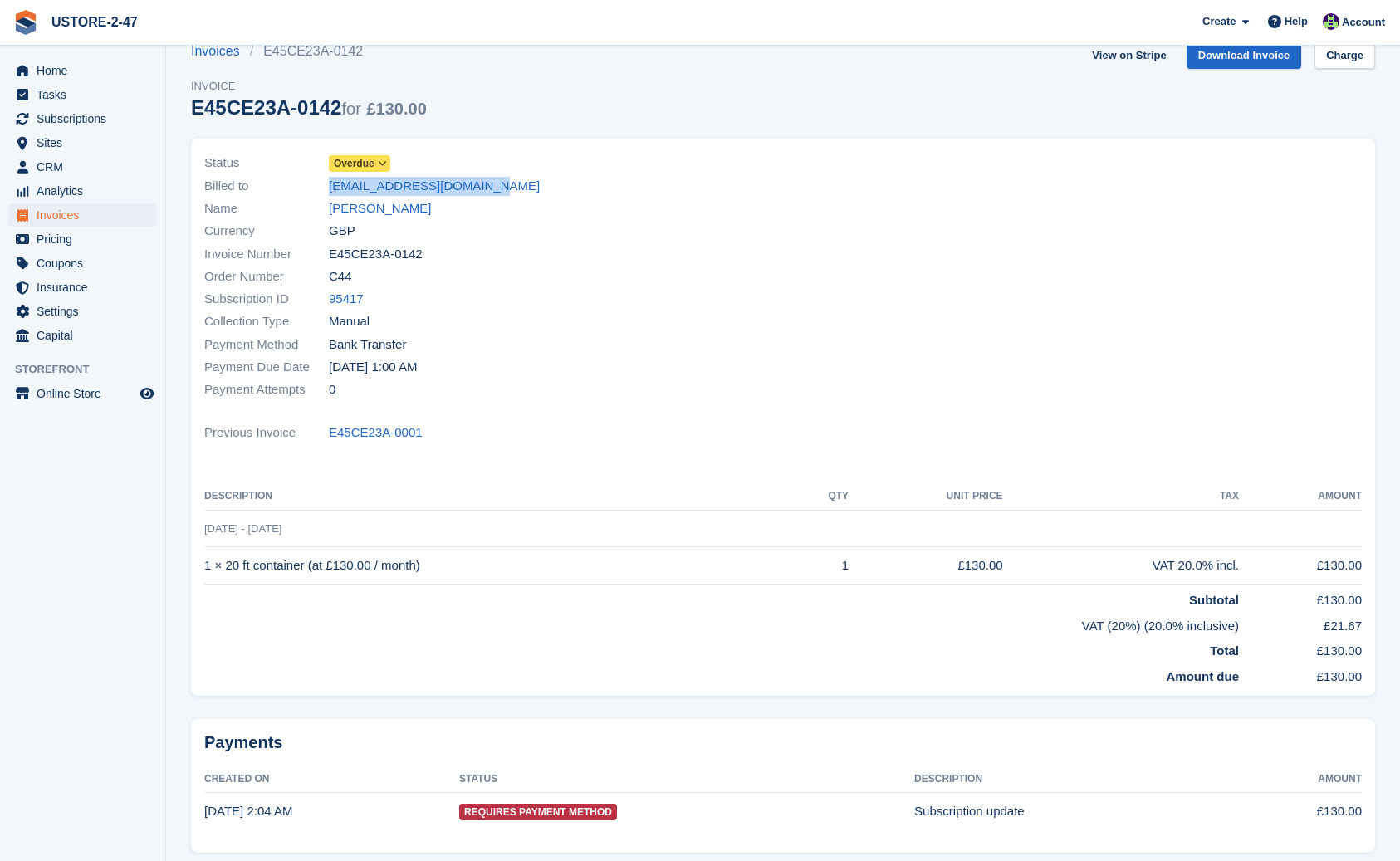
copy div "mattbeyond@hotmail.co.uk"
click at [62, 71] on span "Home" at bounding box center [86, 70] width 99 height 23
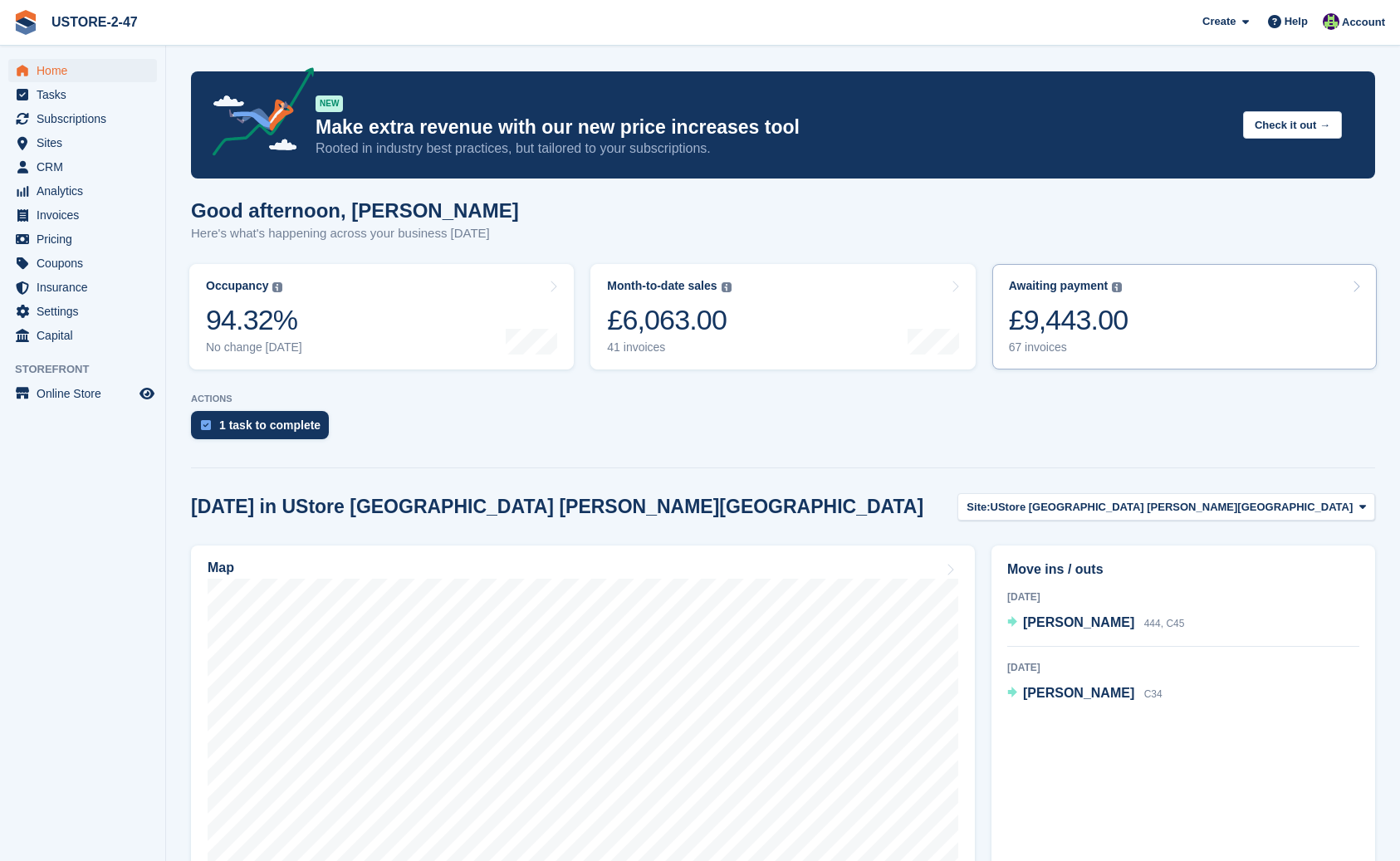
click at [1062, 333] on div "£9,443.00" at bounding box center [1068, 320] width 120 height 34
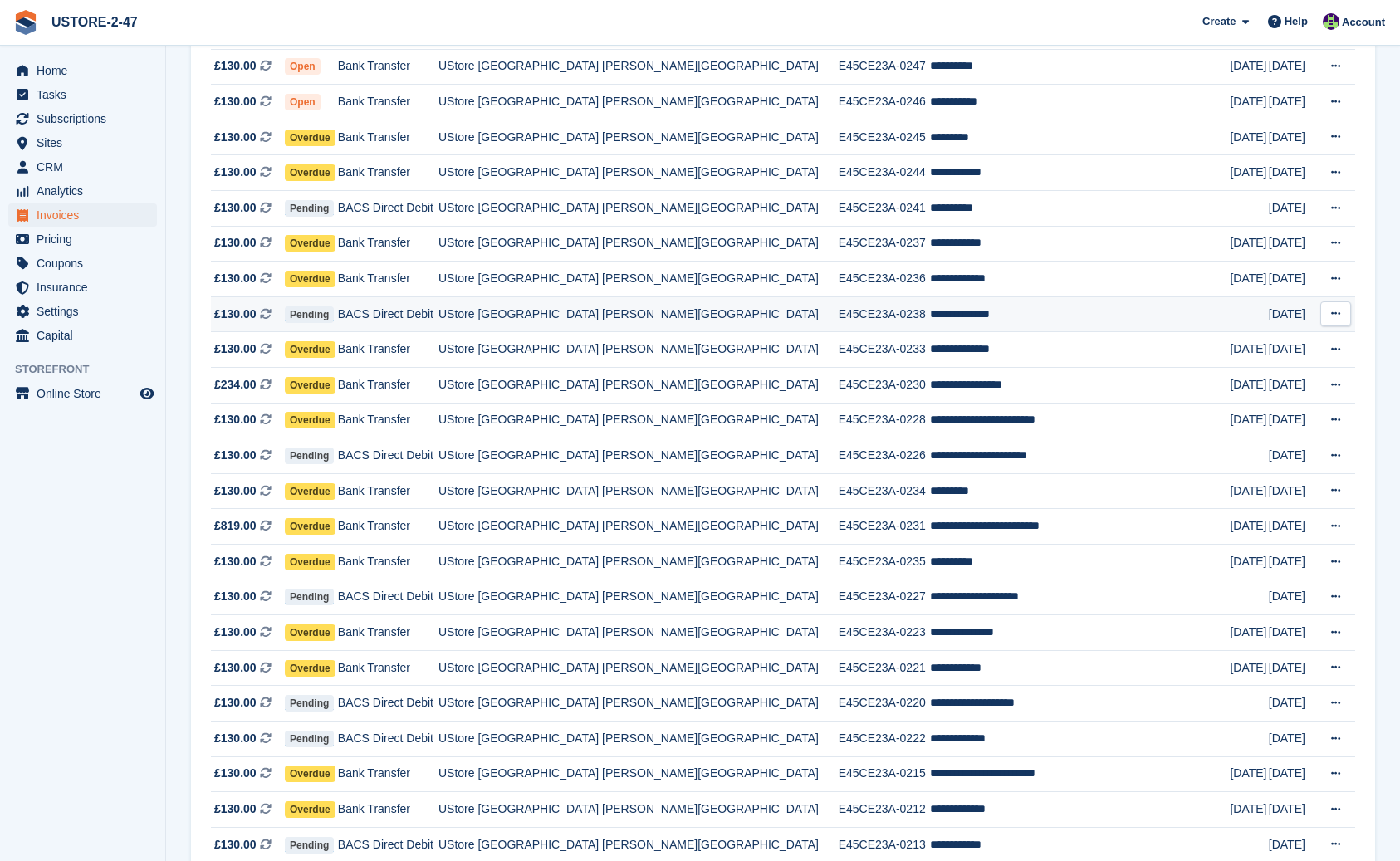
scroll to position [230, 0]
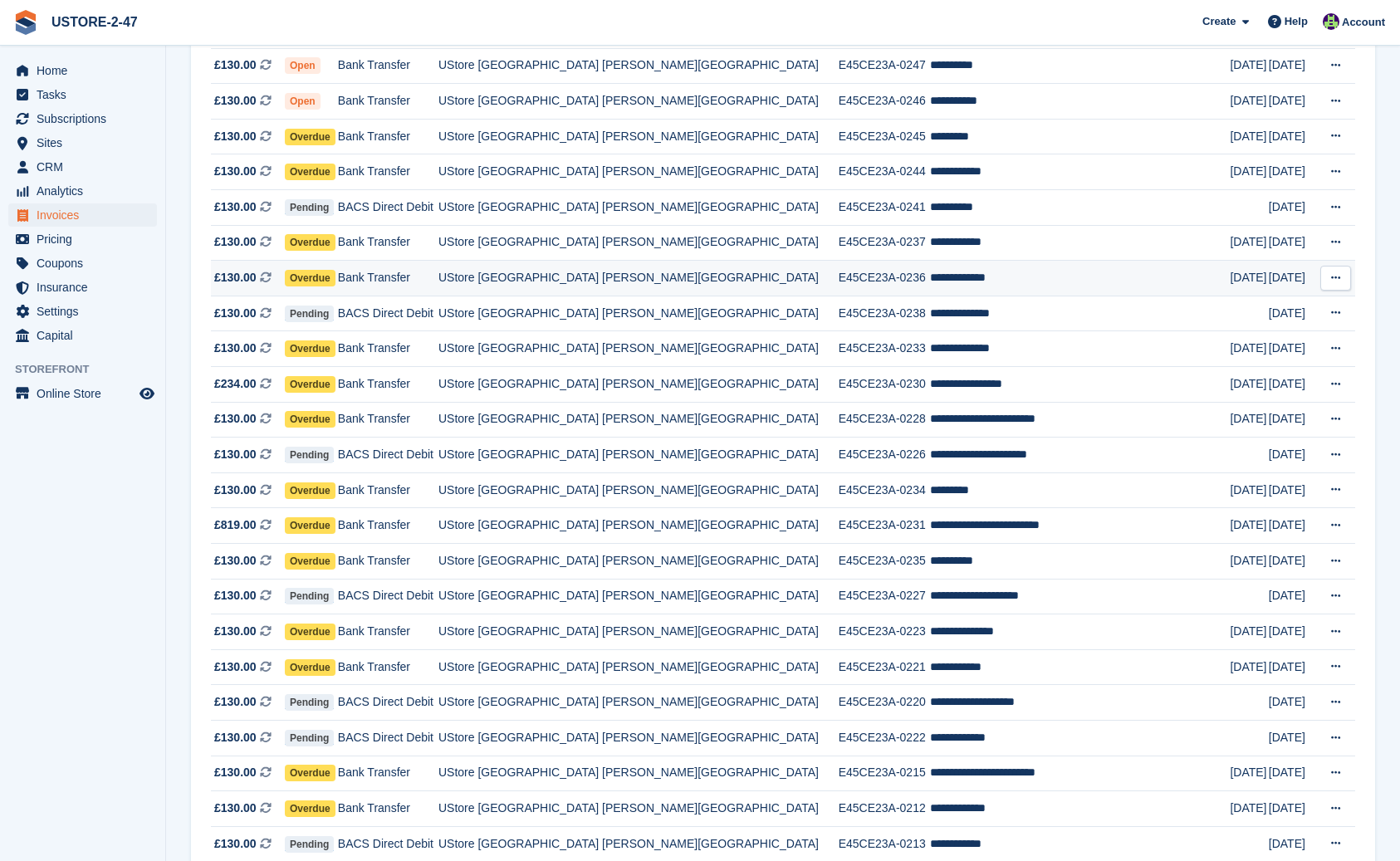
click at [941, 282] on td "**********" at bounding box center [1079, 279] width 300 height 36
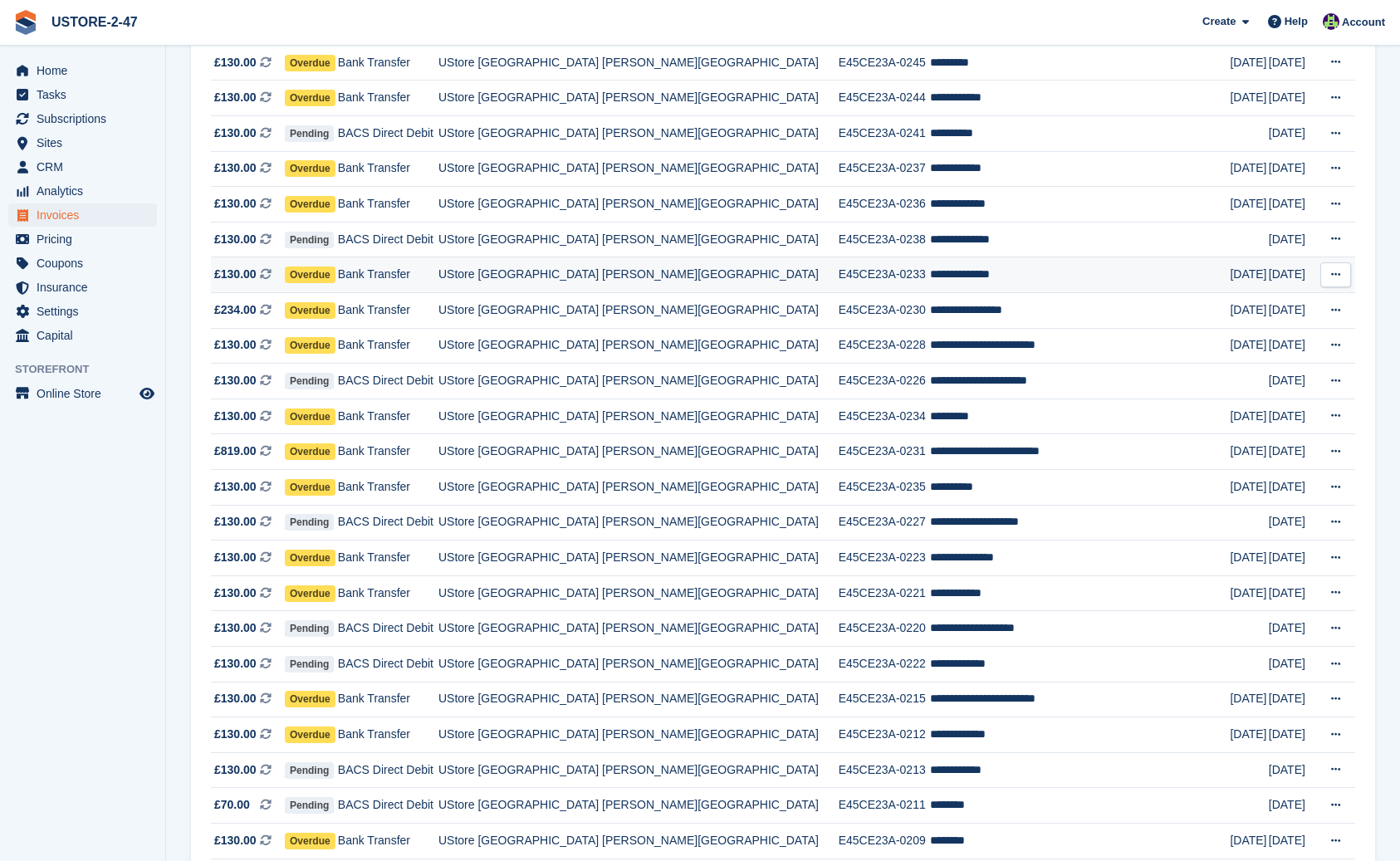
scroll to position [303, 0]
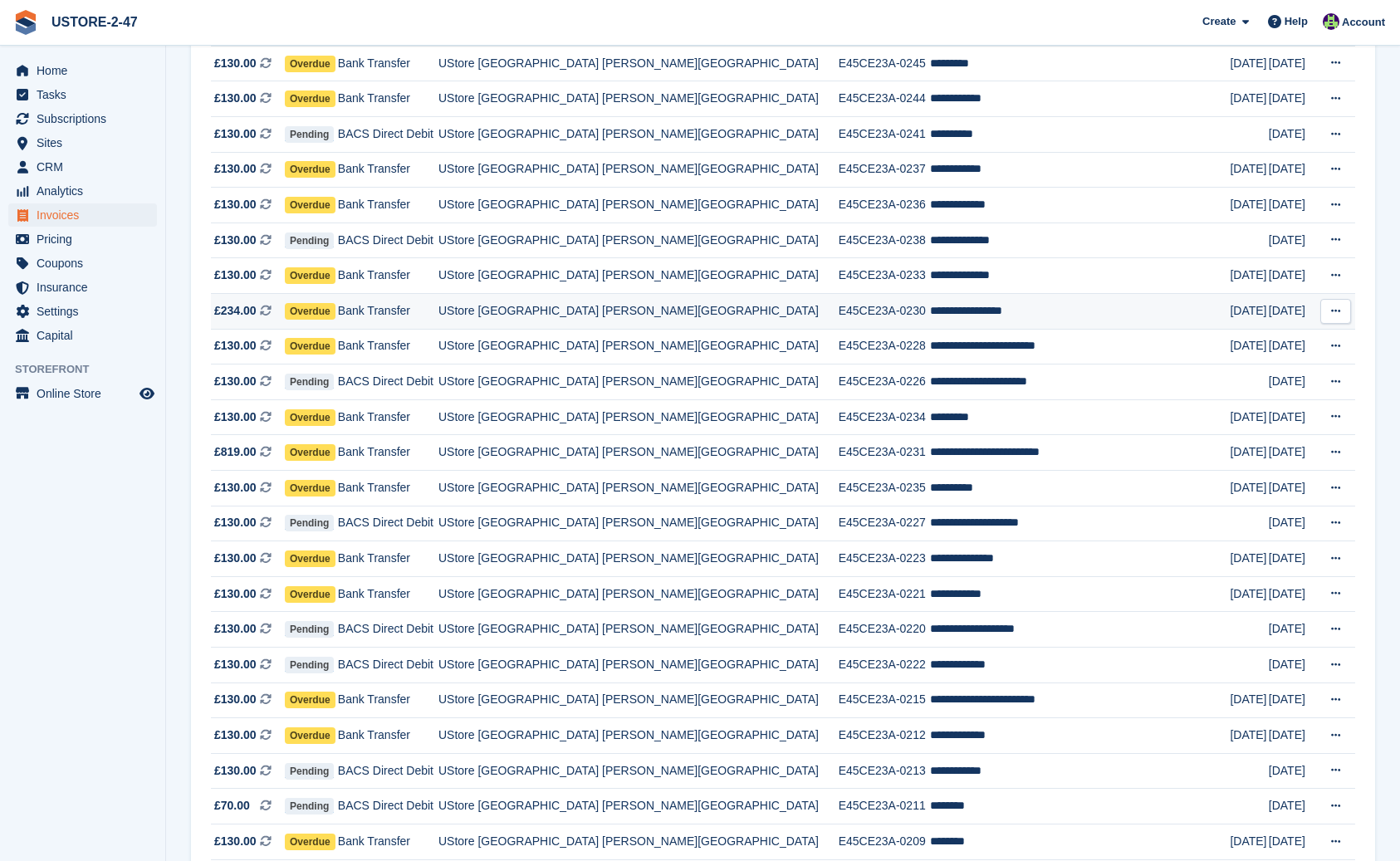
click at [995, 319] on td "**********" at bounding box center [1079, 312] width 300 height 36
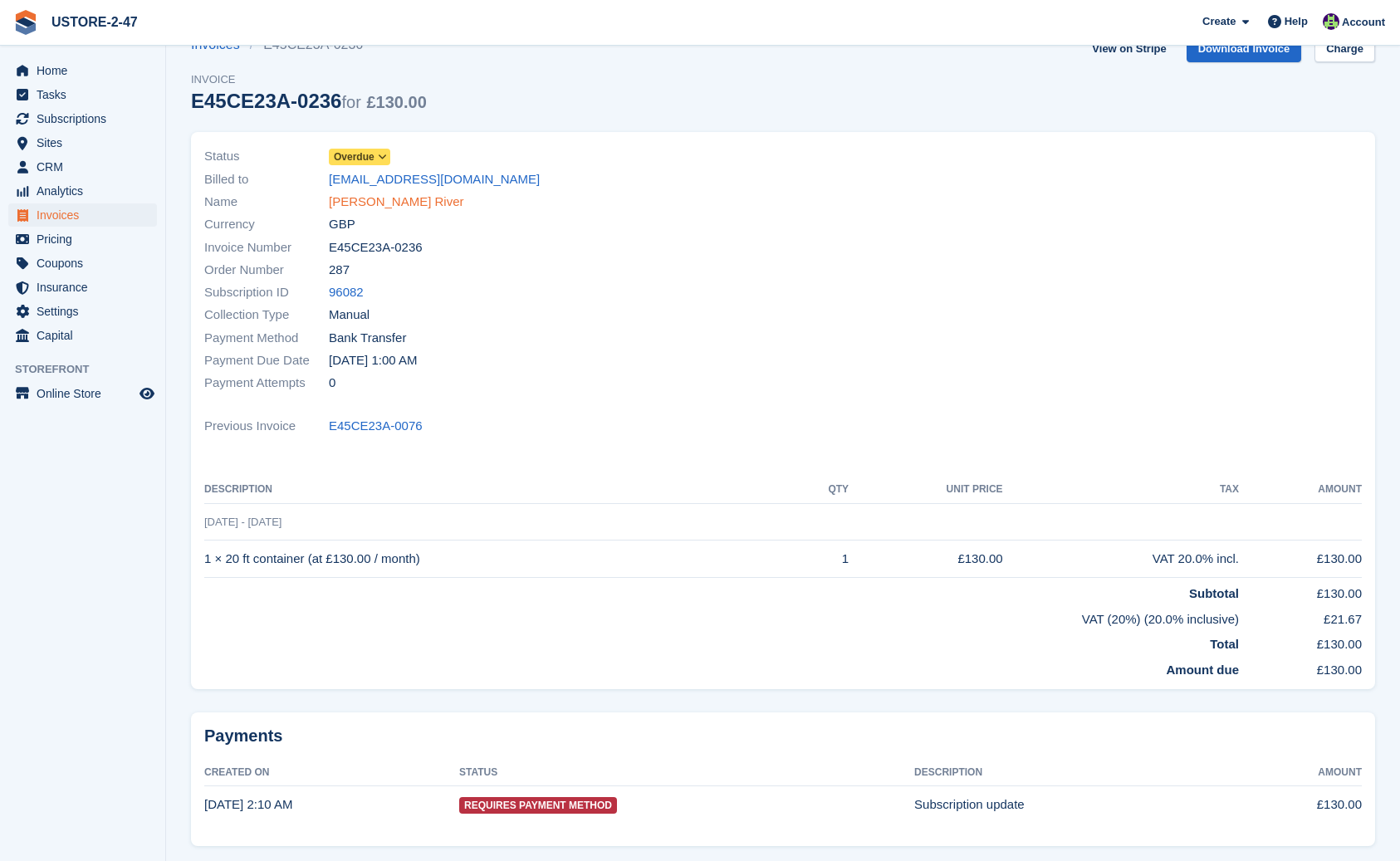
scroll to position [37, 0]
click at [347, 199] on link "[PERSON_NAME] River" at bounding box center [396, 201] width 135 height 19
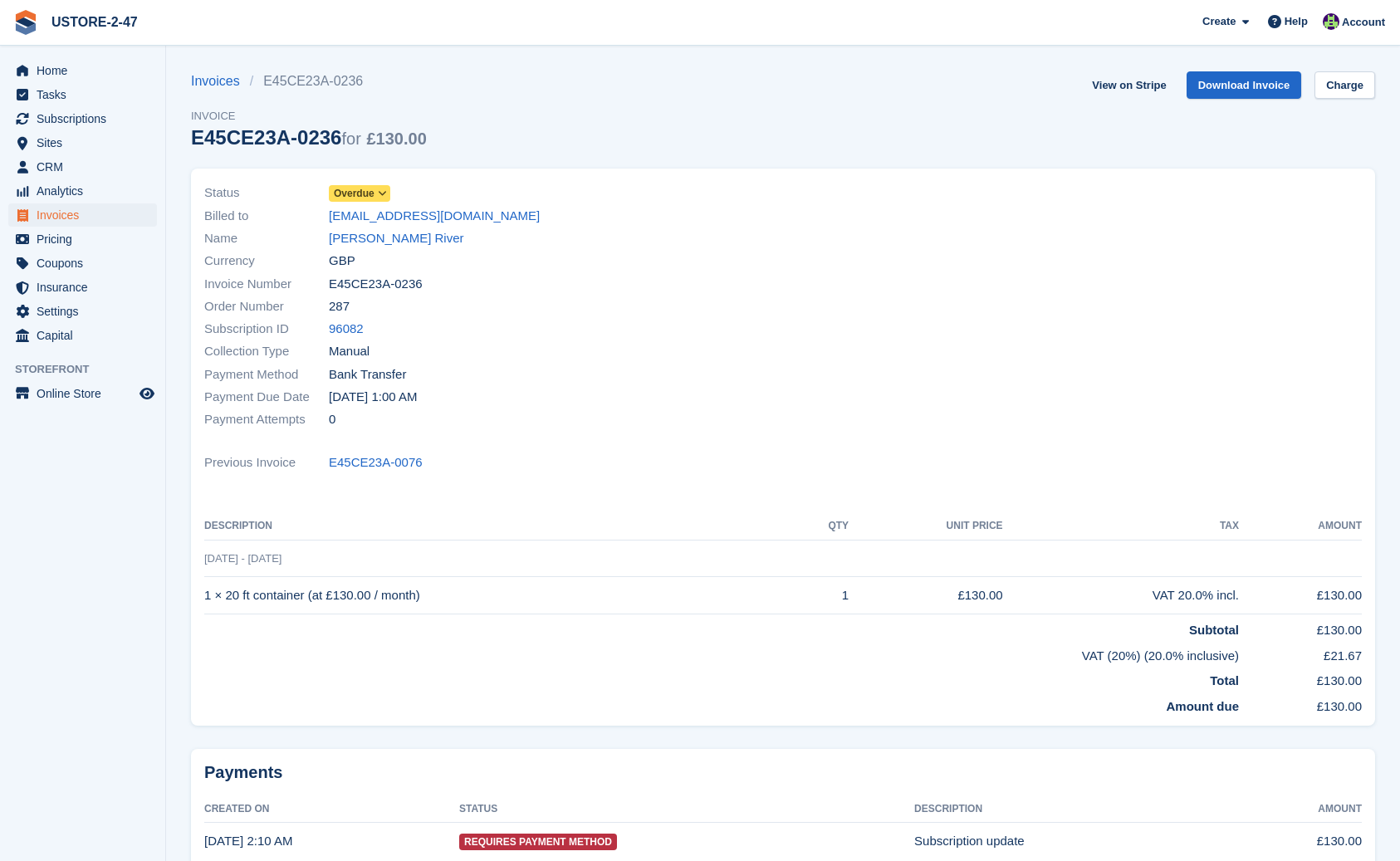
scroll to position [37, 0]
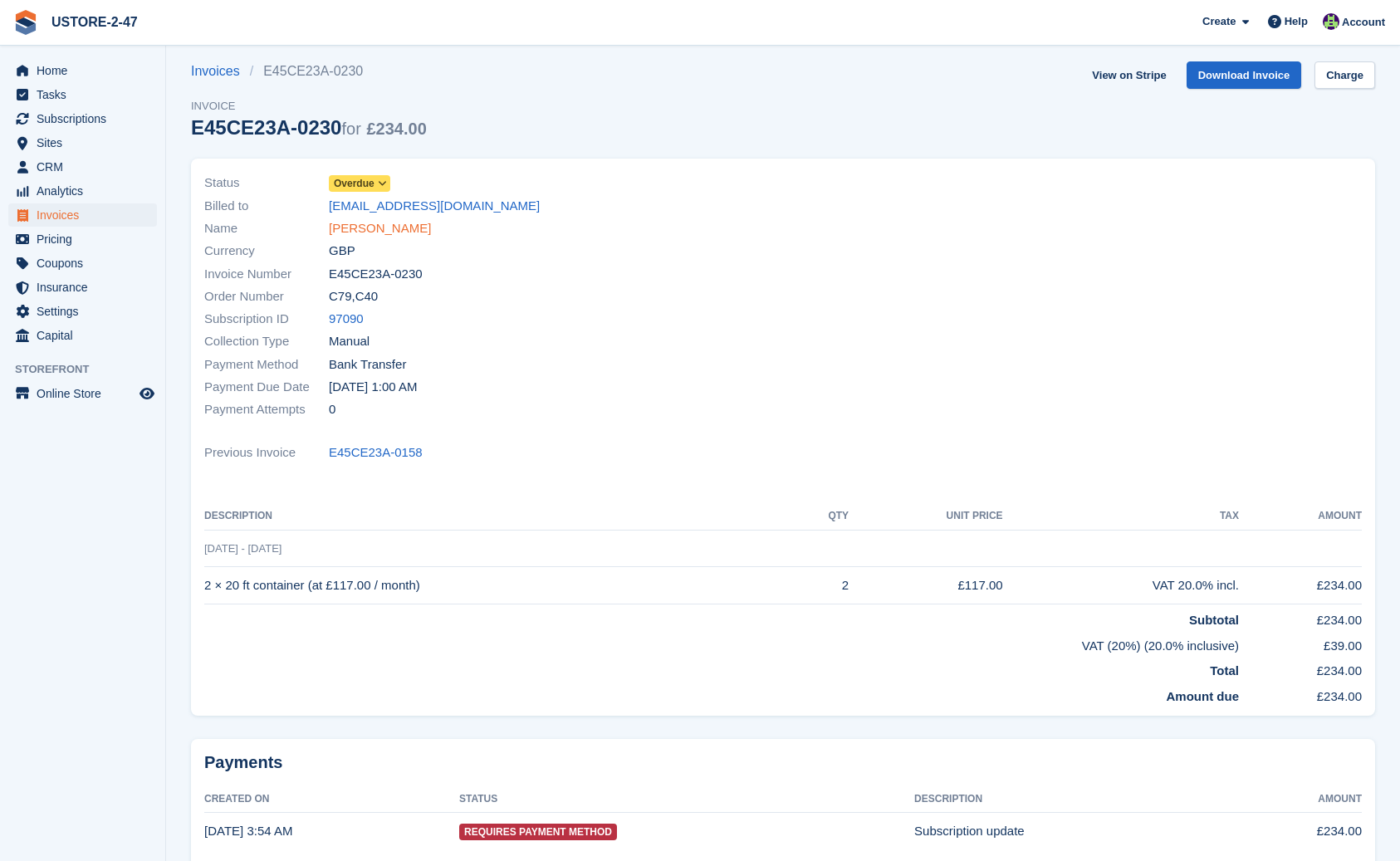
scroll to position [15, 0]
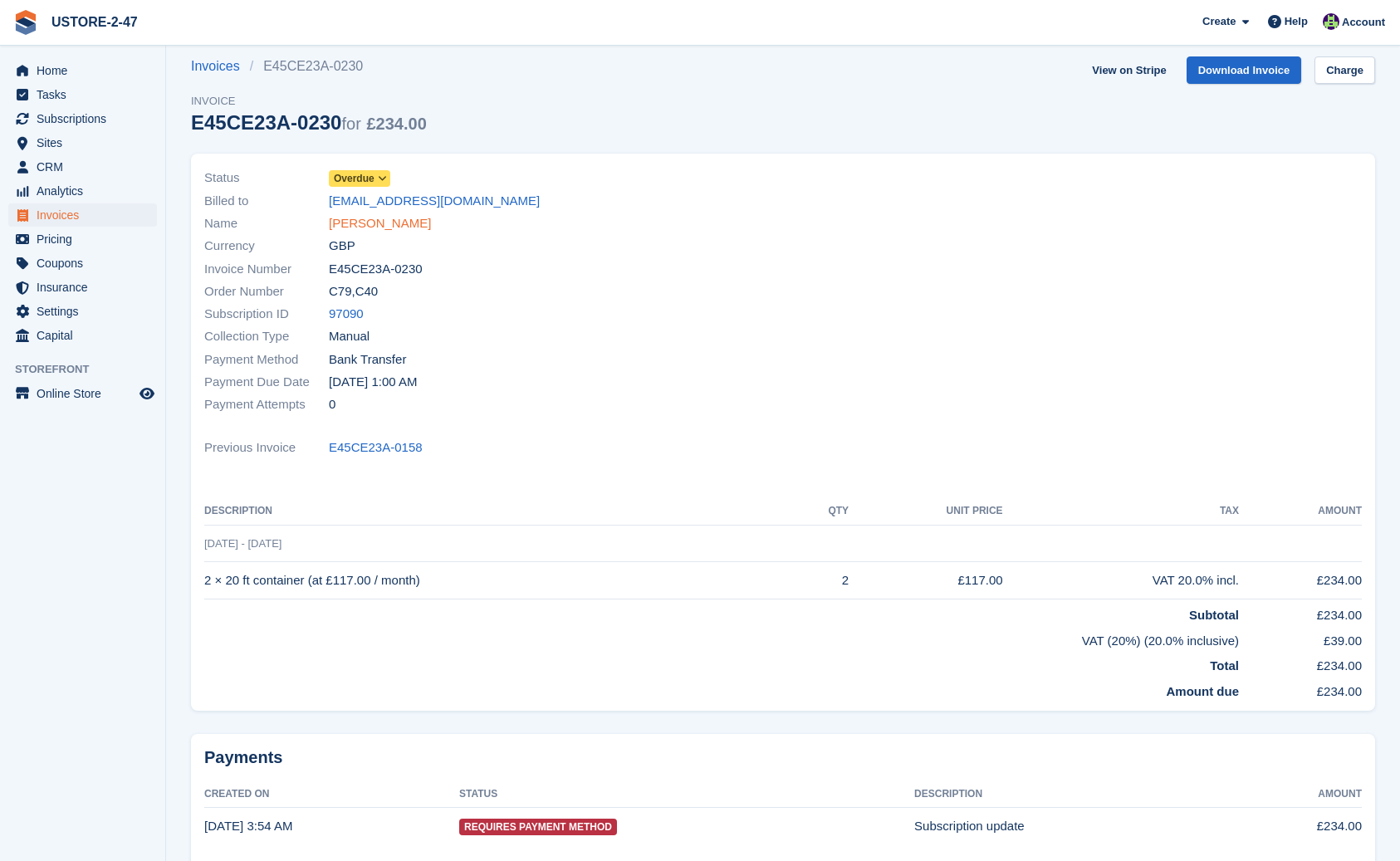
click at [390, 228] on link "Samantha Mbabaali" at bounding box center [380, 224] width 102 height 19
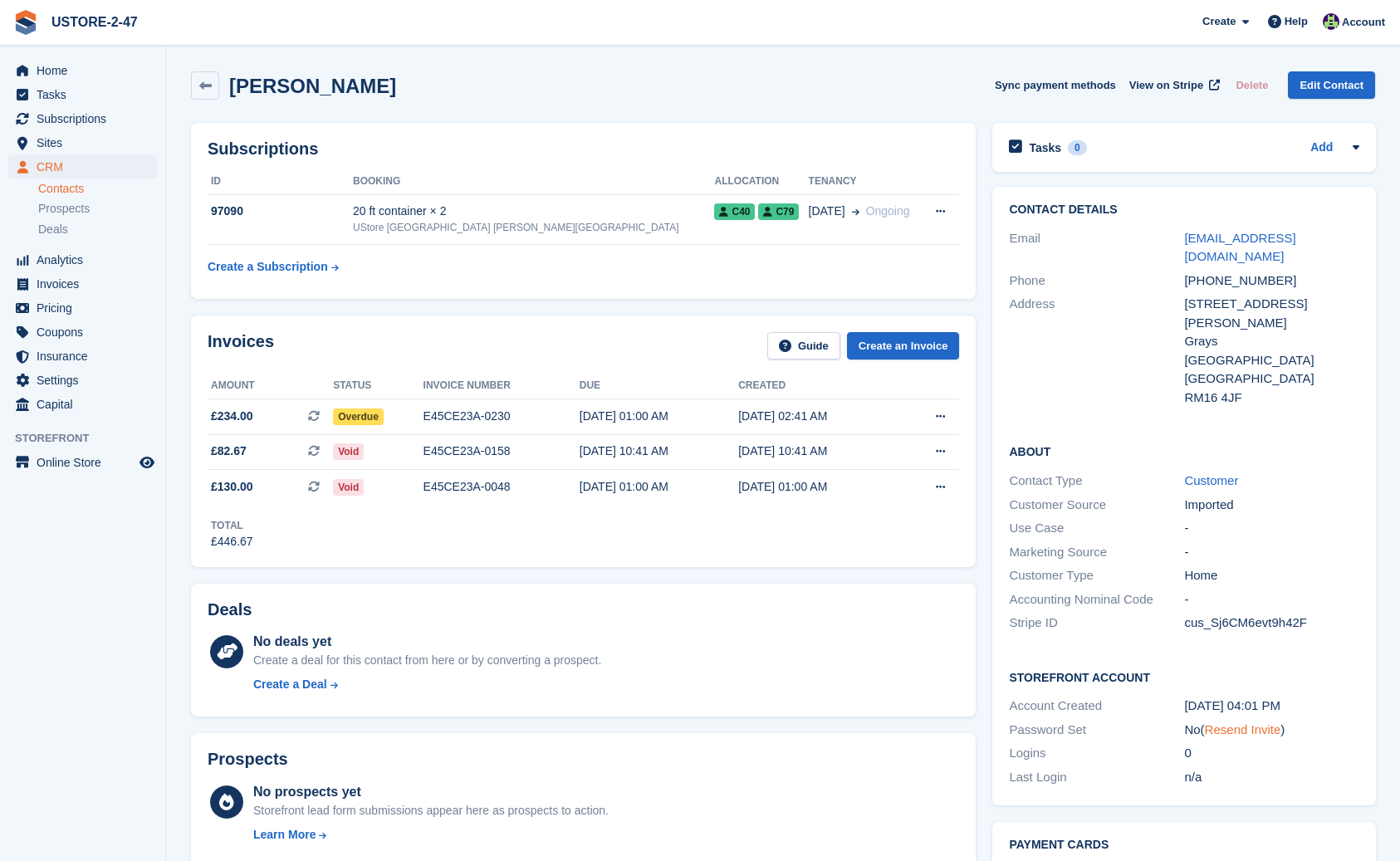
click at [1256, 722] on link "Resend Invite" at bounding box center [1243, 729] width 76 height 14
click at [77, 120] on span "Subscriptions" at bounding box center [86, 118] width 99 height 23
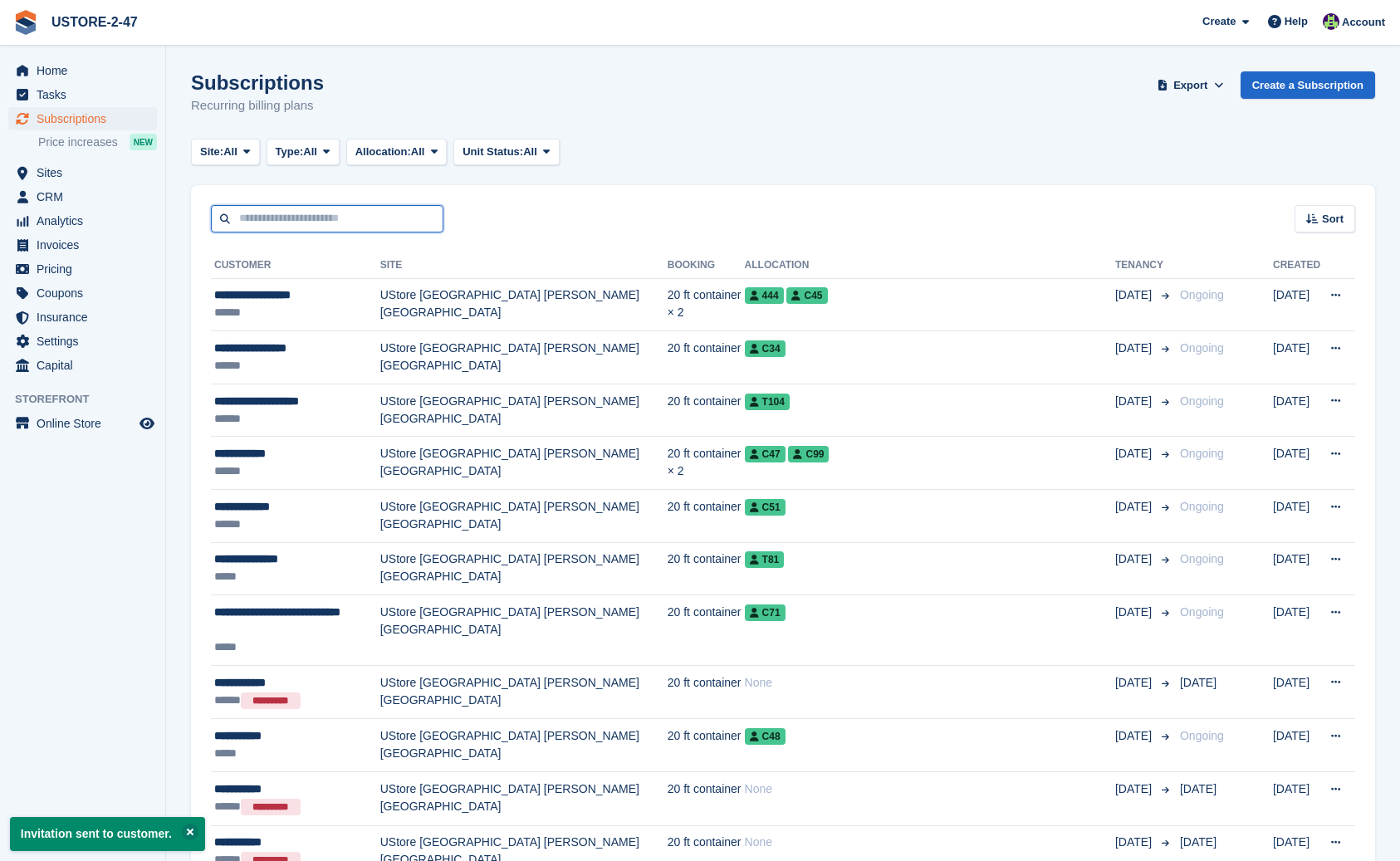
click at [311, 212] on input "text" at bounding box center [327, 218] width 233 height 27
type input "****"
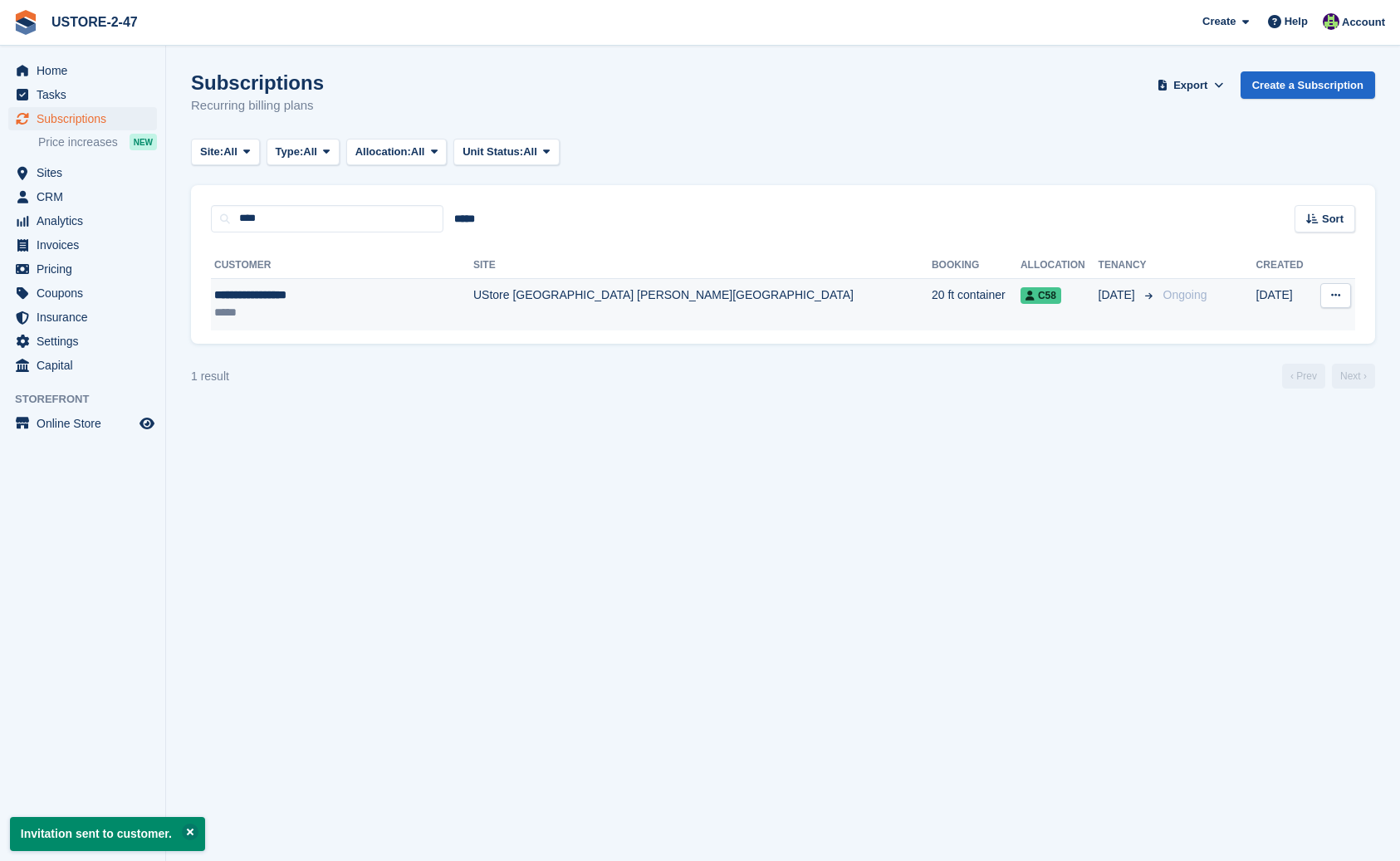
click at [257, 297] on div "**********" at bounding box center [321, 295] width 214 height 18
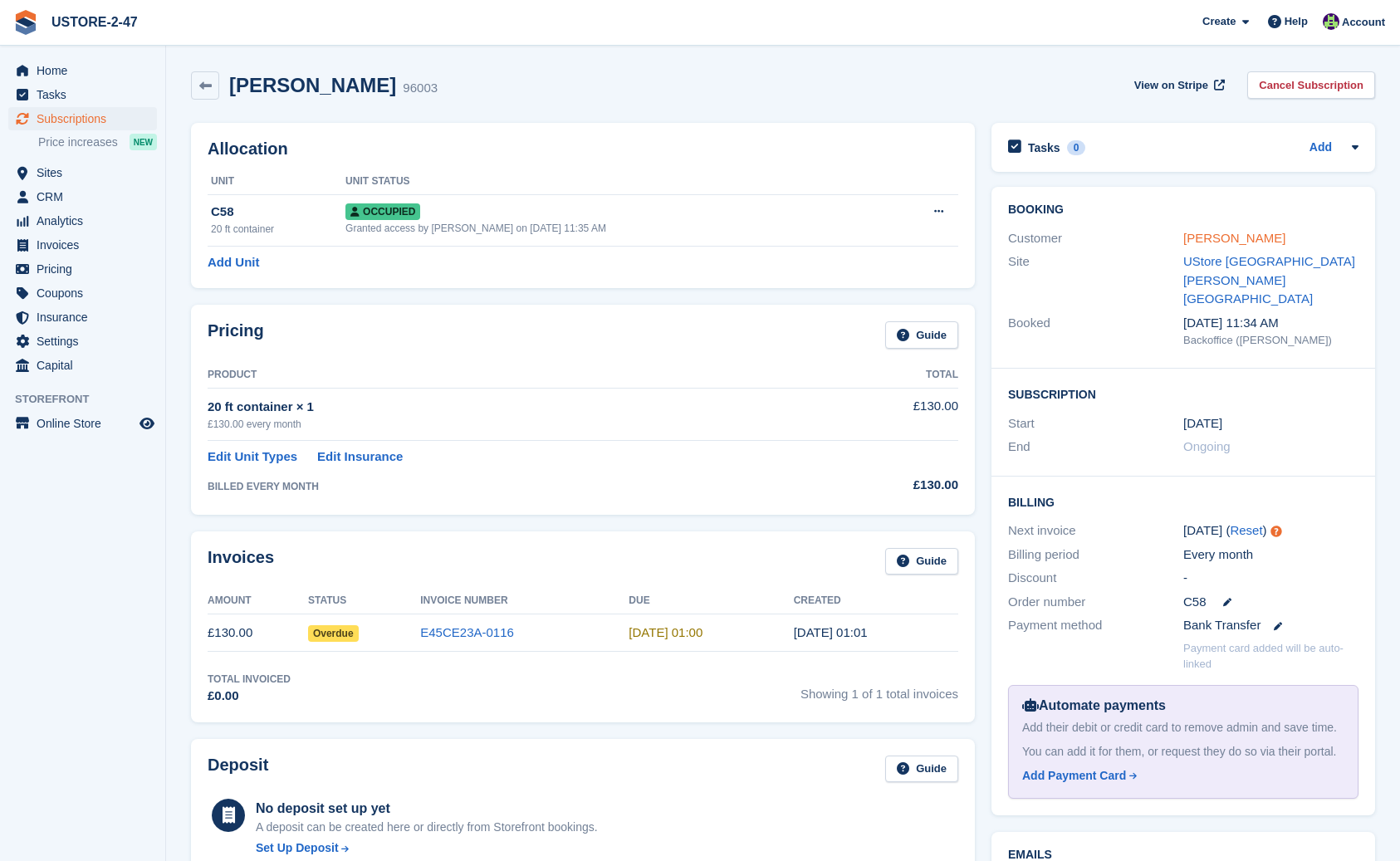
click at [1228, 236] on link "[PERSON_NAME]" at bounding box center [1234, 238] width 102 height 14
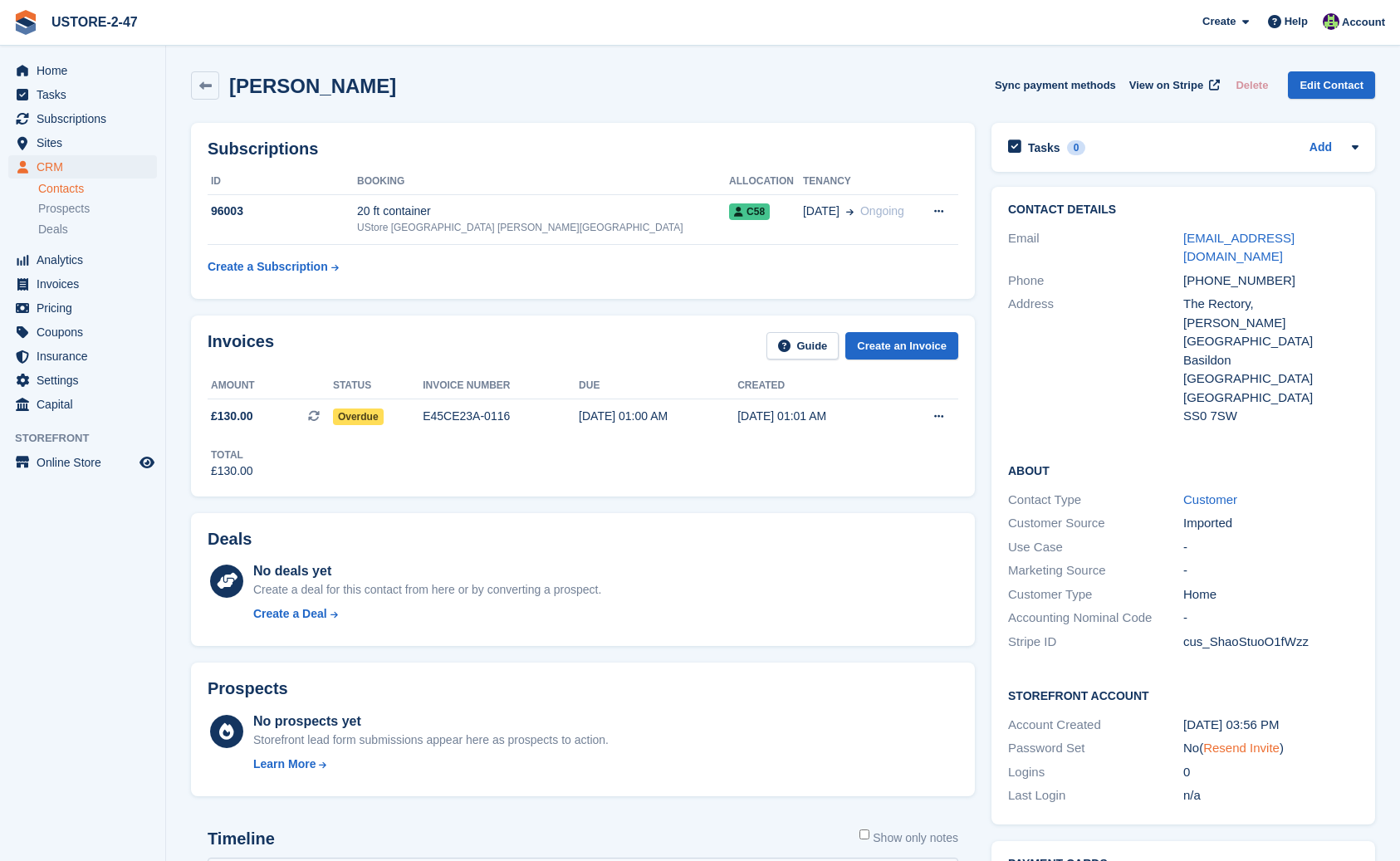
click at [1249, 741] on link "Resend Invite" at bounding box center [1241, 748] width 76 height 14
click at [55, 69] on span "Home" at bounding box center [86, 70] width 99 height 23
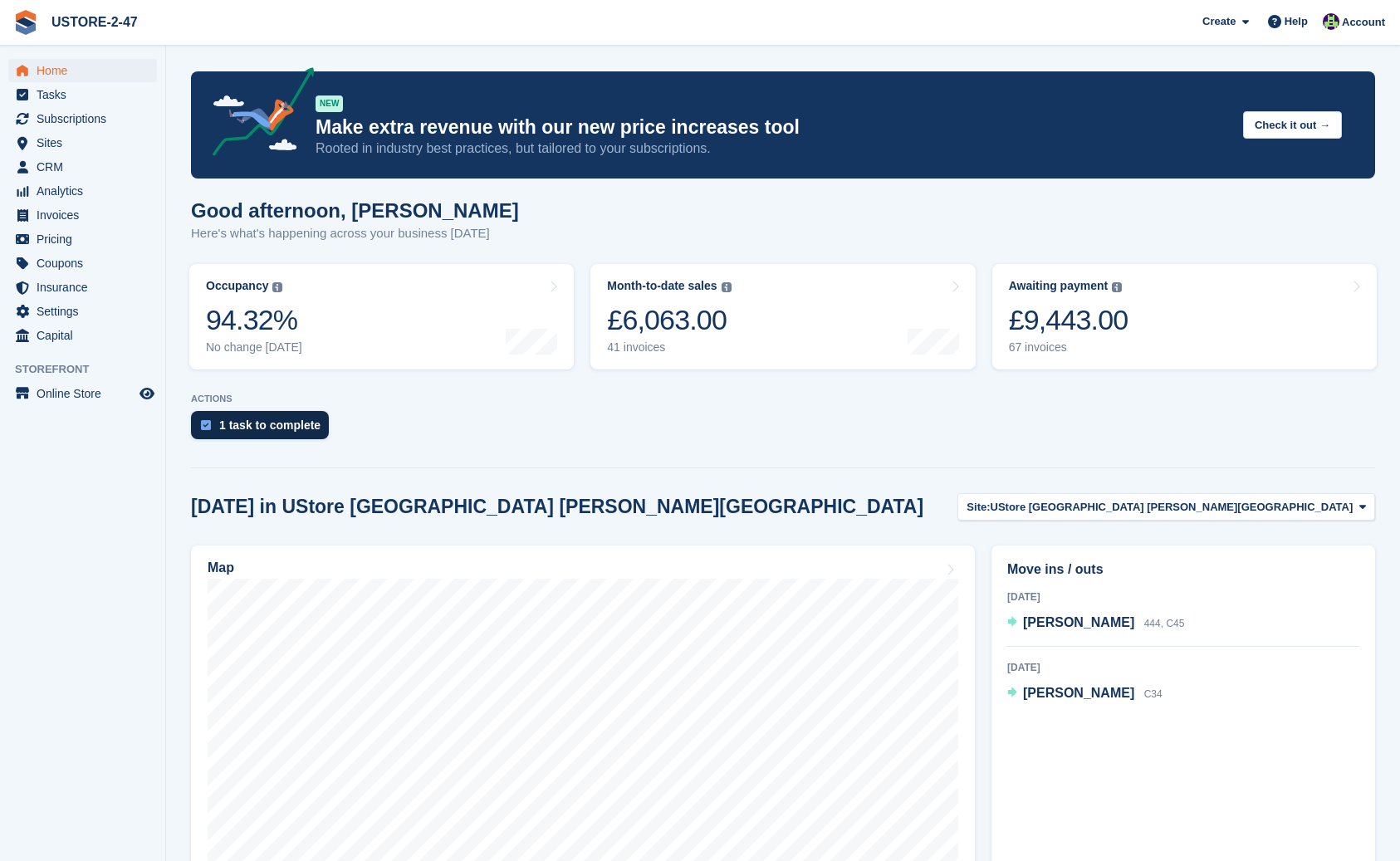
click at [271, 431] on div "1 task to complete" at bounding box center [269, 426] width 101 height 14
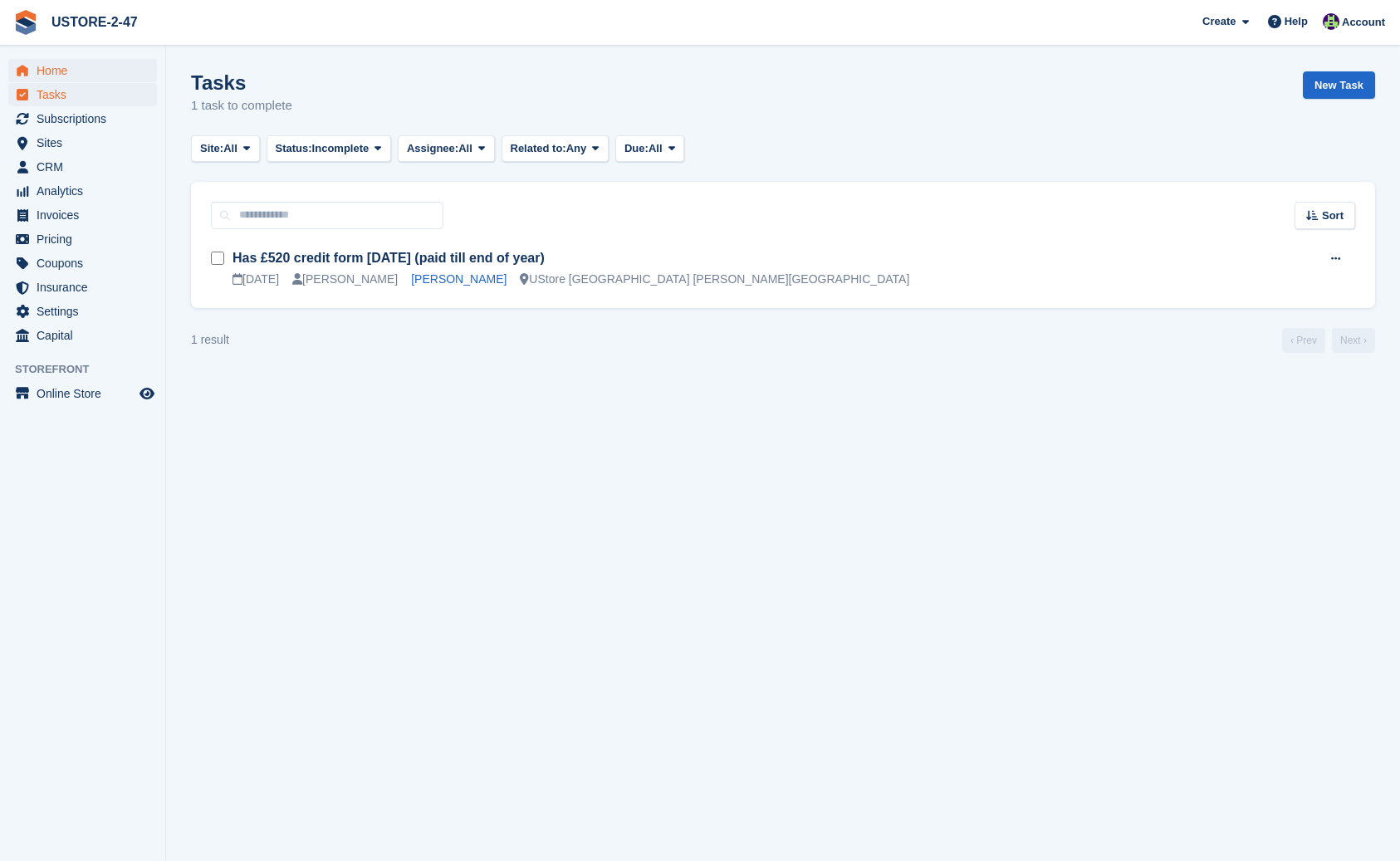
click at [65, 66] on span "Home" at bounding box center [86, 70] width 99 height 23
click at [65, 74] on span "Home" at bounding box center [86, 70] width 99 height 23
